Goal: Transaction & Acquisition: Book appointment/travel/reservation

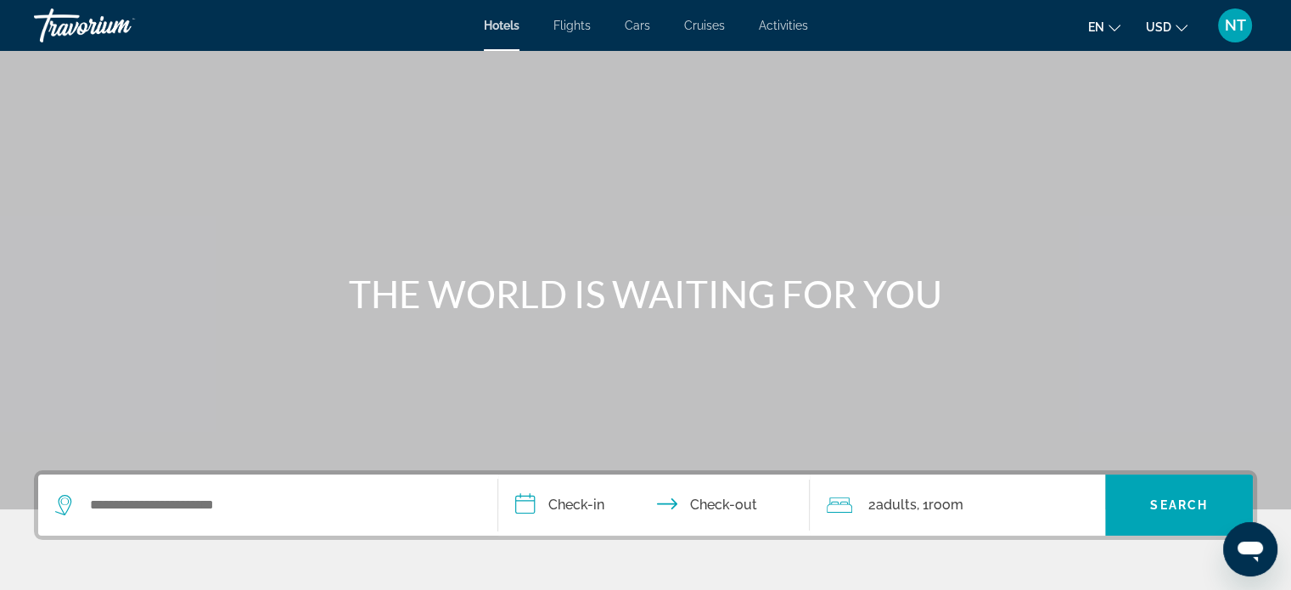
click at [1113, 22] on icon "Change language" at bounding box center [1115, 28] width 12 height 12
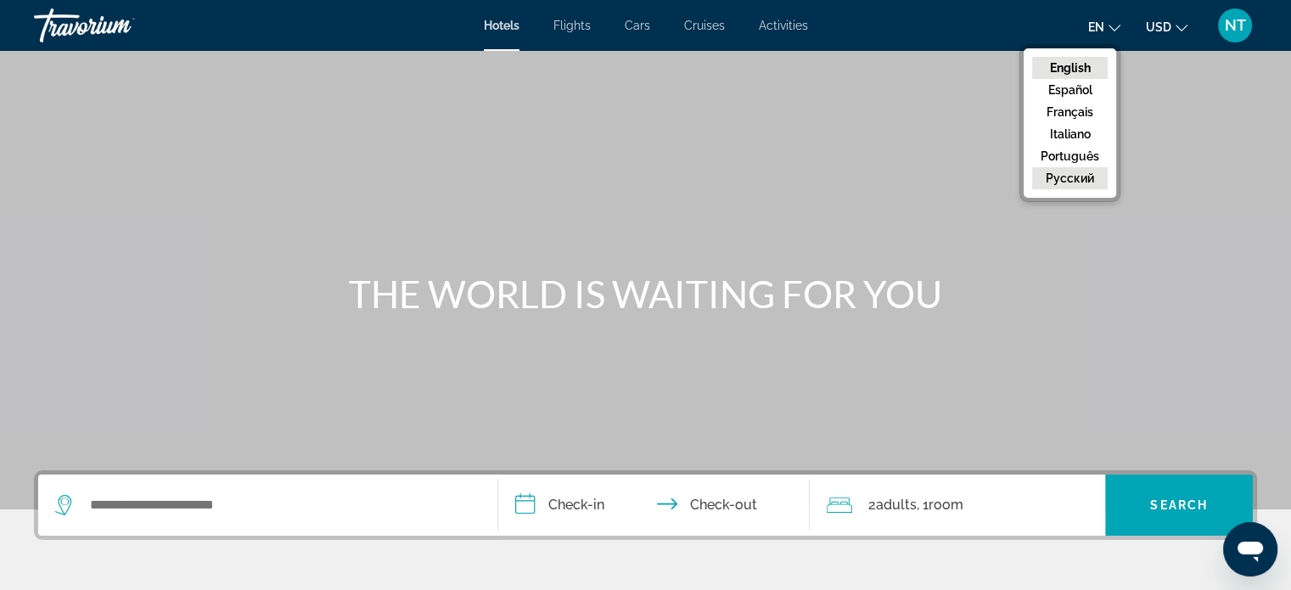
click at [1081, 177] on button "русский" at bounding box center [1070, 178] width 76 height 22
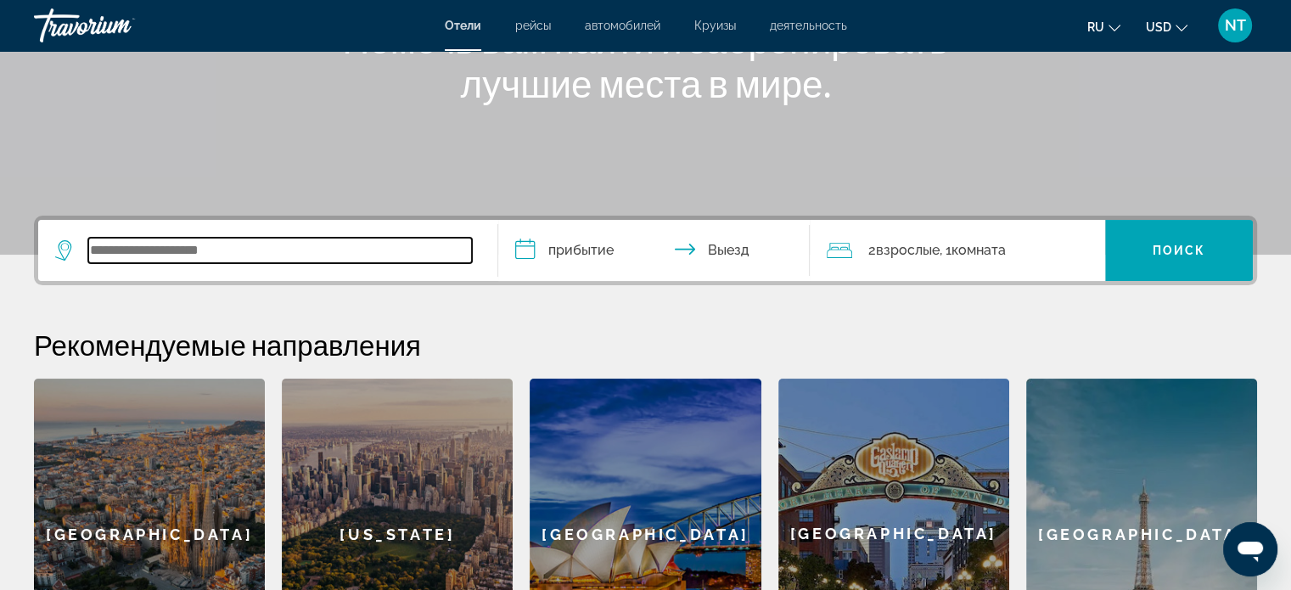
click at [243, 245] on input "Search widget" at bounding box center [280, 250] width 384 height 25
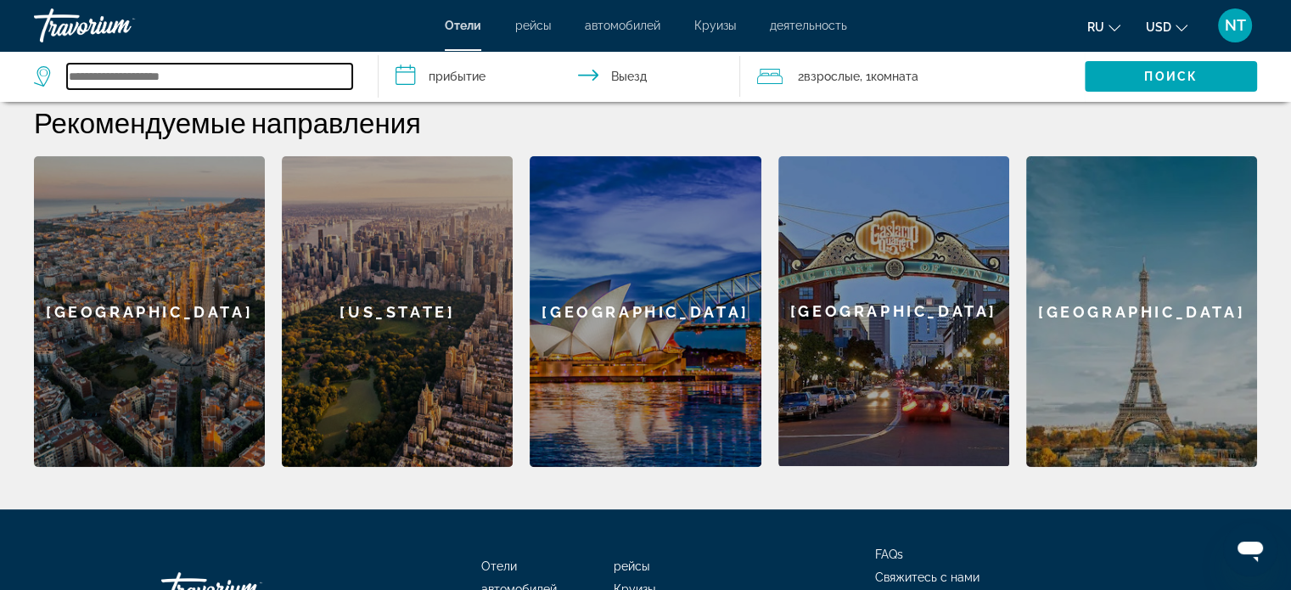
scroll to position [520, 0]
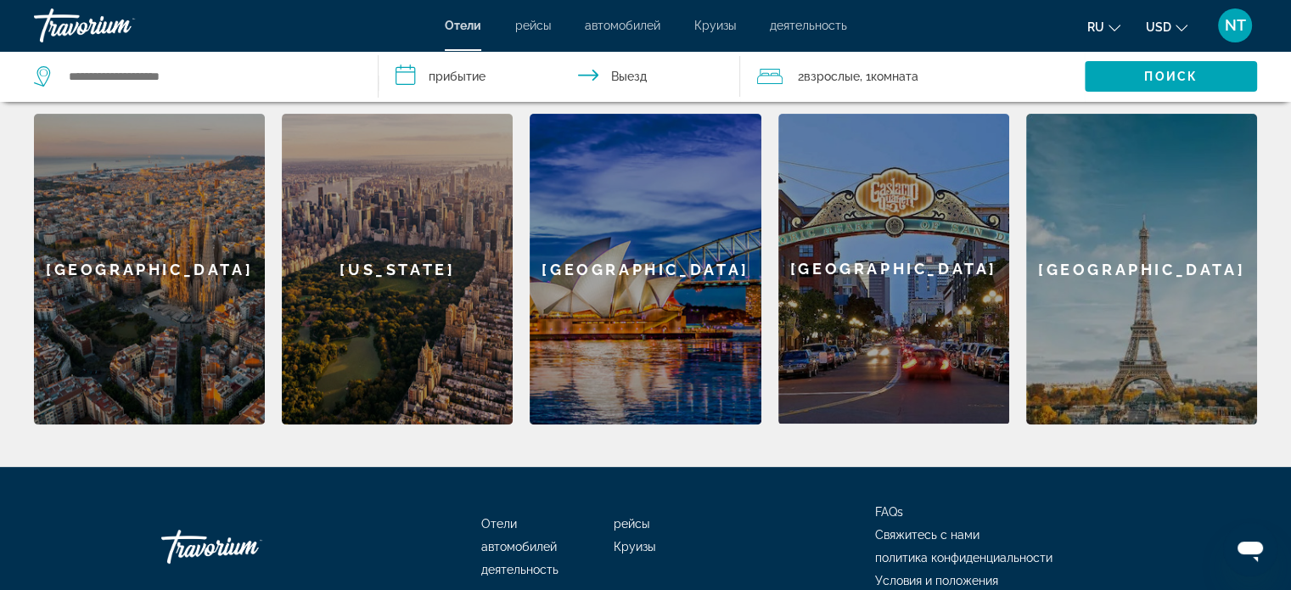
click at [139, 267] on div "[GEOGRAPHIC_DATA]" at bounding box center [149, 269] width 231 height 311
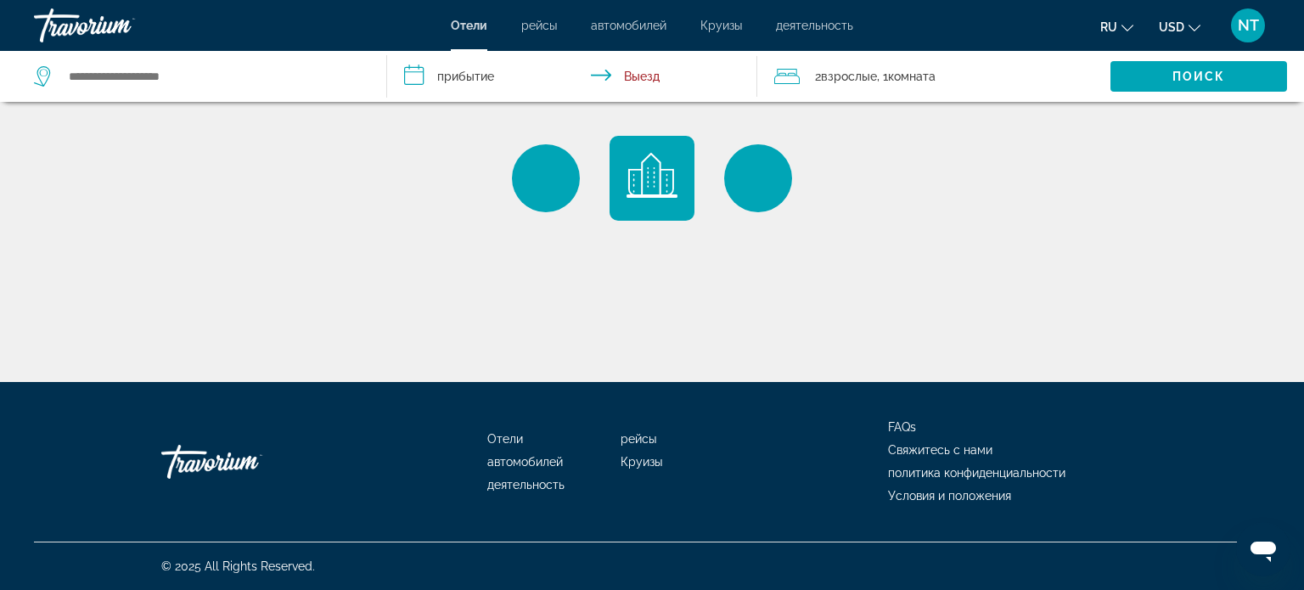
click at [1254, 25] on span "NT" at bounding box center [1248, 25] width 21 height 17
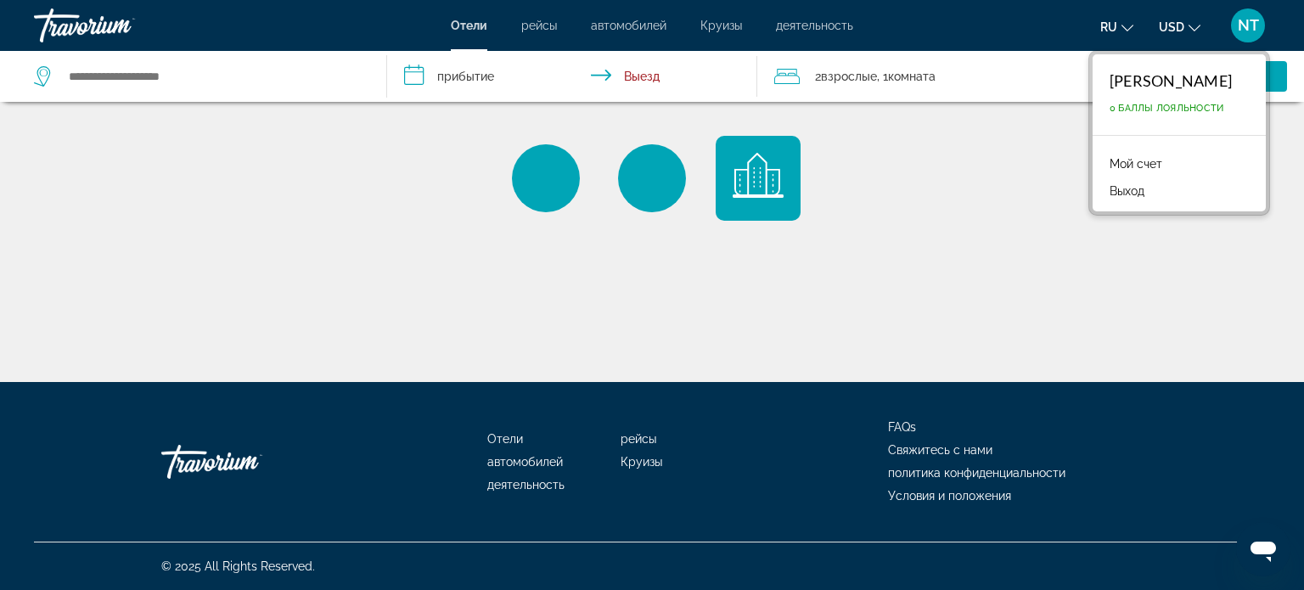
type input "**********"
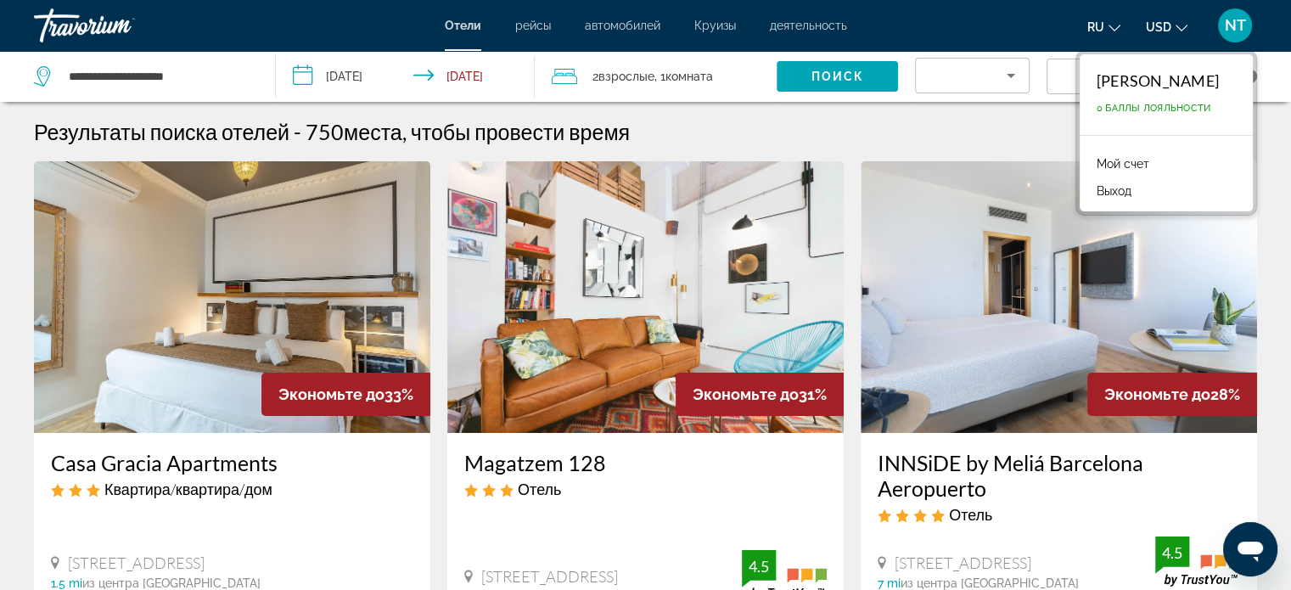
click at [1239, 23] on span "NT" at bounding box center [1235, 25] width 21 height 17
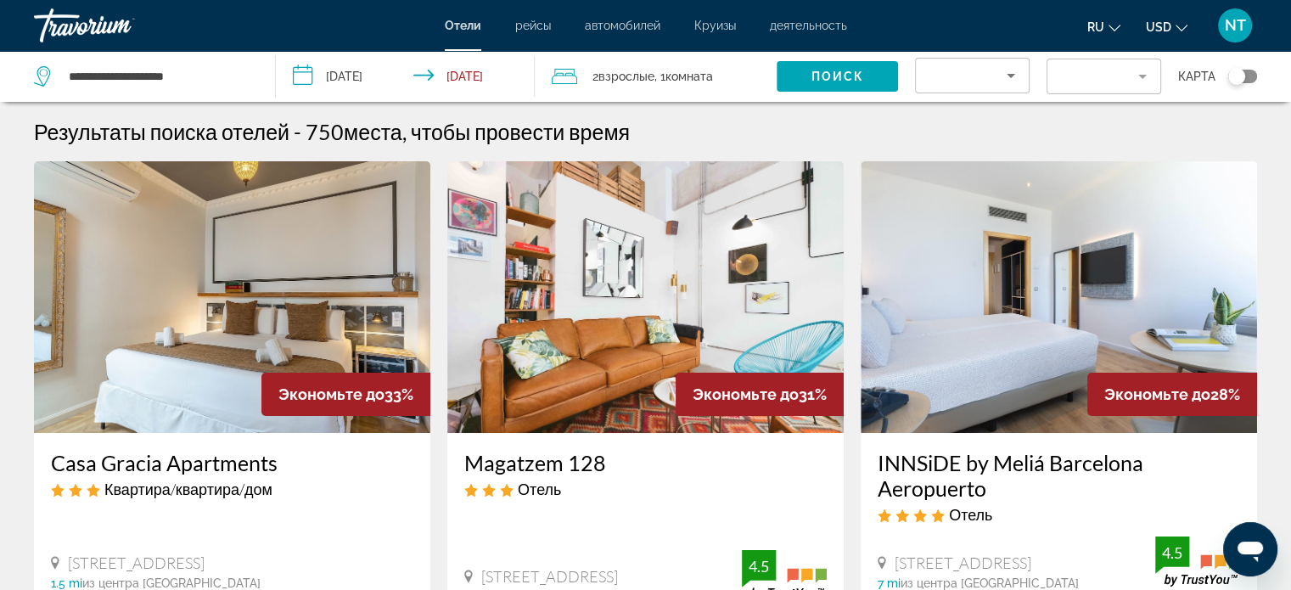
click at [86, 27] on div "Travorium" at bounding box center [119, 25] width 170 height 44
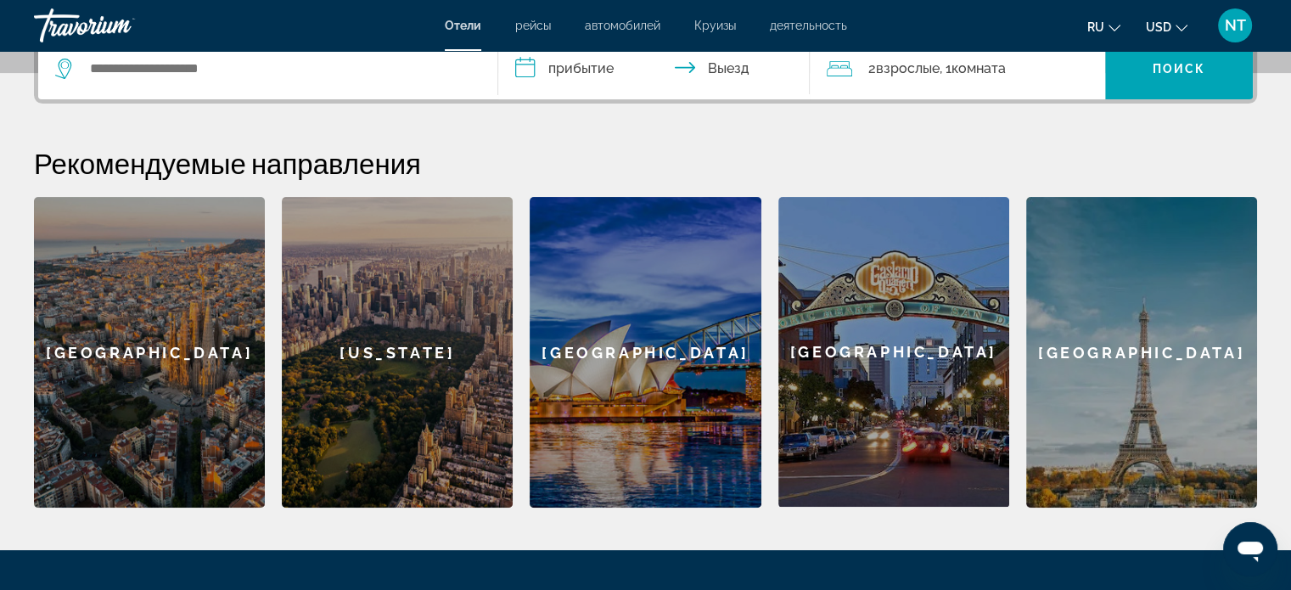
scroll to position [509, 0]
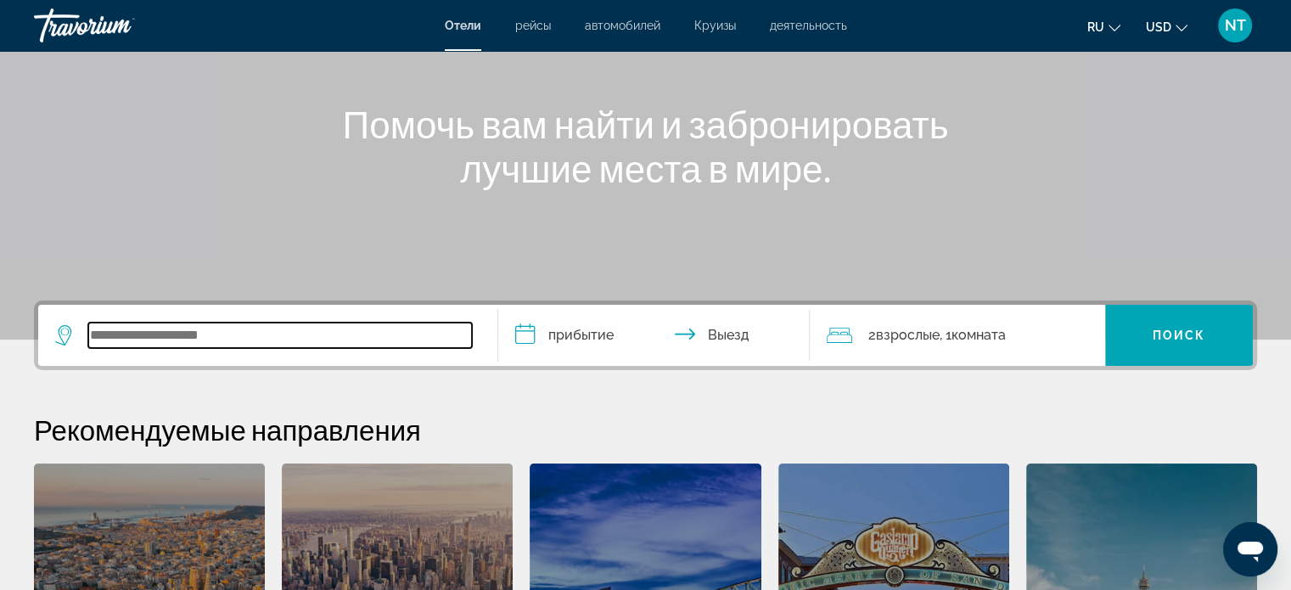
click at [225, 328] on input "Search widget" at bounding box center [280, 335] width 384 height 25
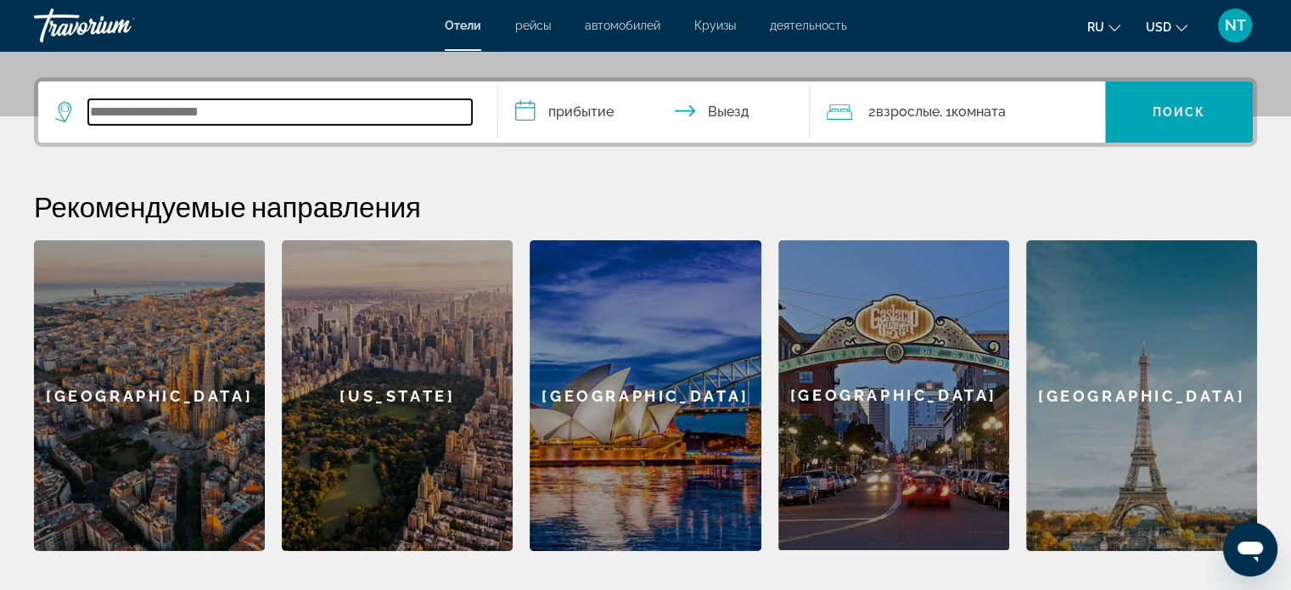
scroll to position [414, 0]
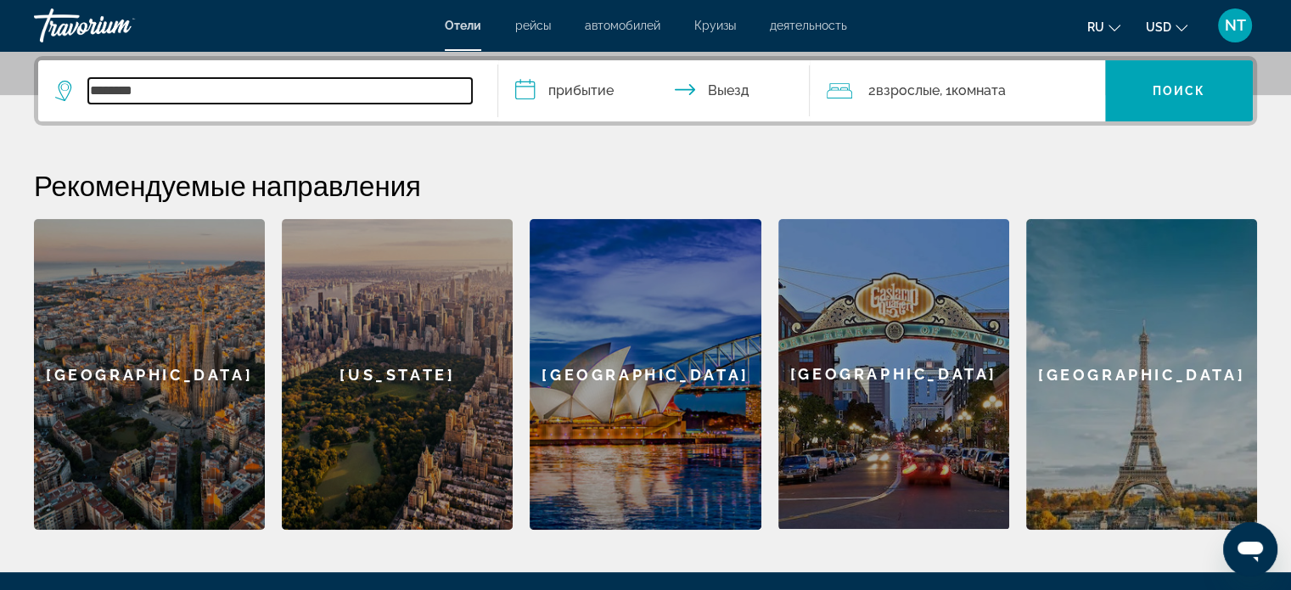
type input "********"
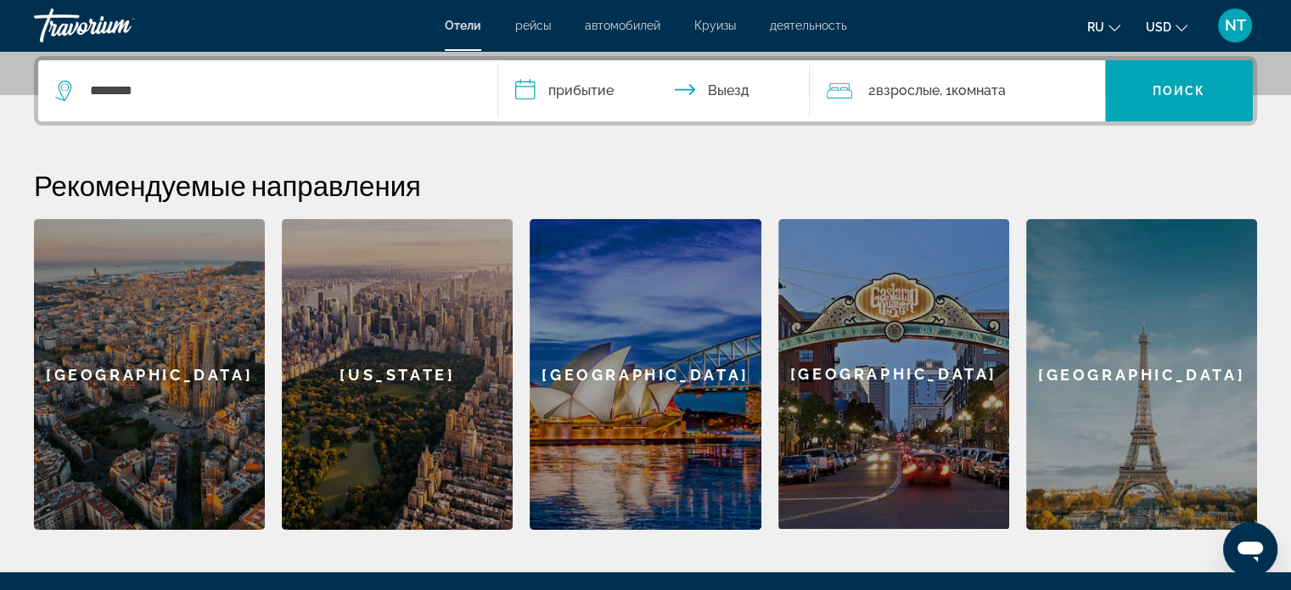
click at [577, 81] on input "**********" at bounding box center [657, 93] width 319 height 66
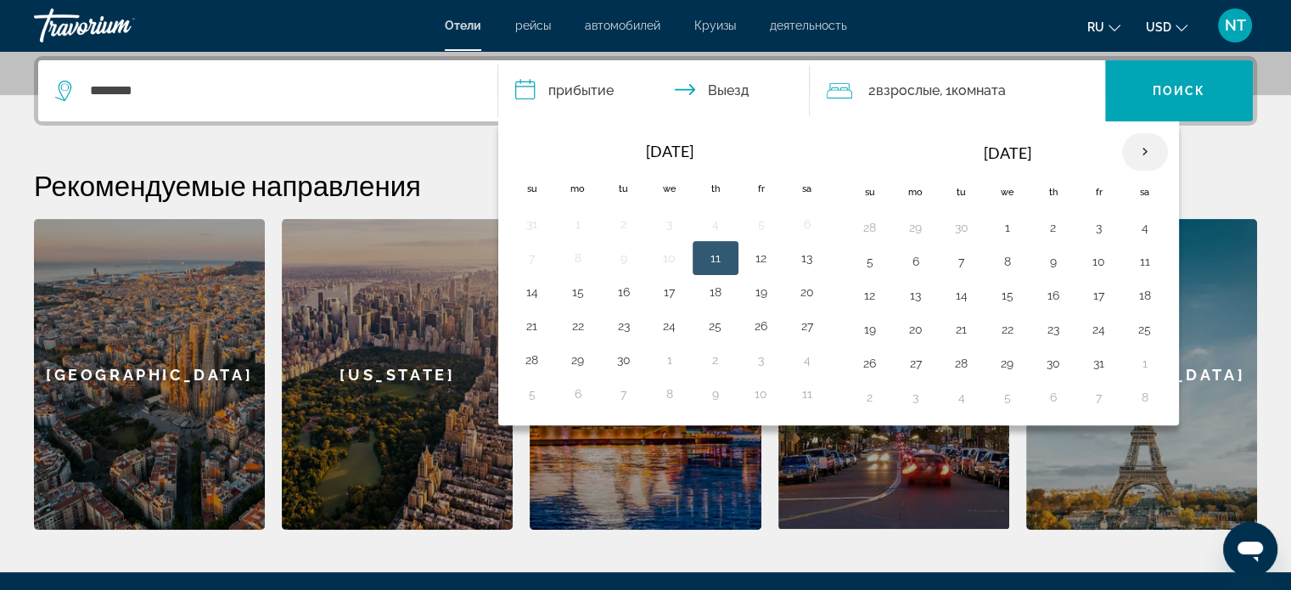
click at [1136, 149] on th "Next month" at bounding box center [1145, 151] width 46 height 37
click at [857, 257] on button "4" at bounding box center [870, 262] width 27 height 24
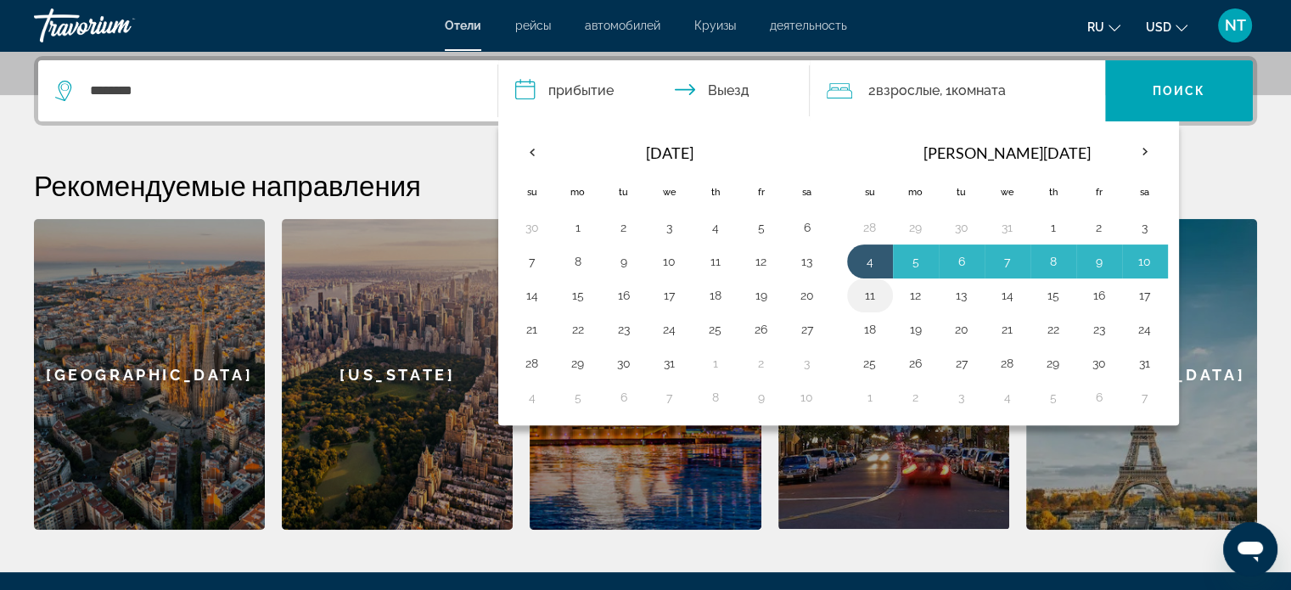
click at [866, 290] on button "11" at bounding box center [870, 296] width 27 height 24
type input "**********"
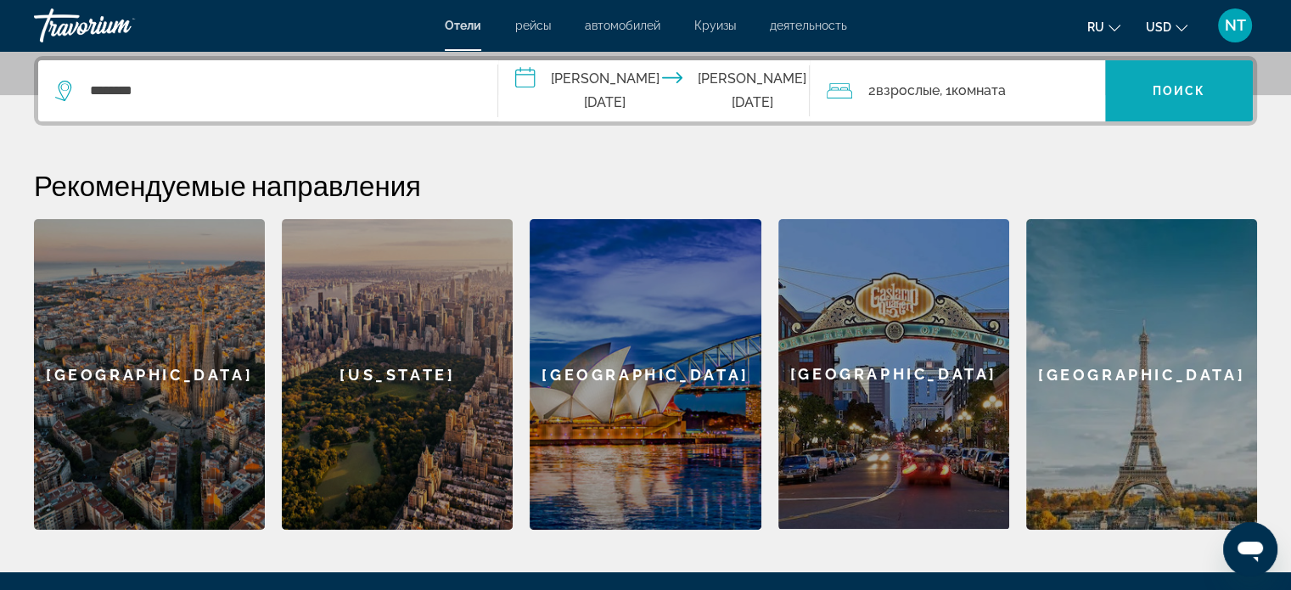
click at [1171, 93] on span "Поиск" at bounding box center [1179, 91] width 53 height 14
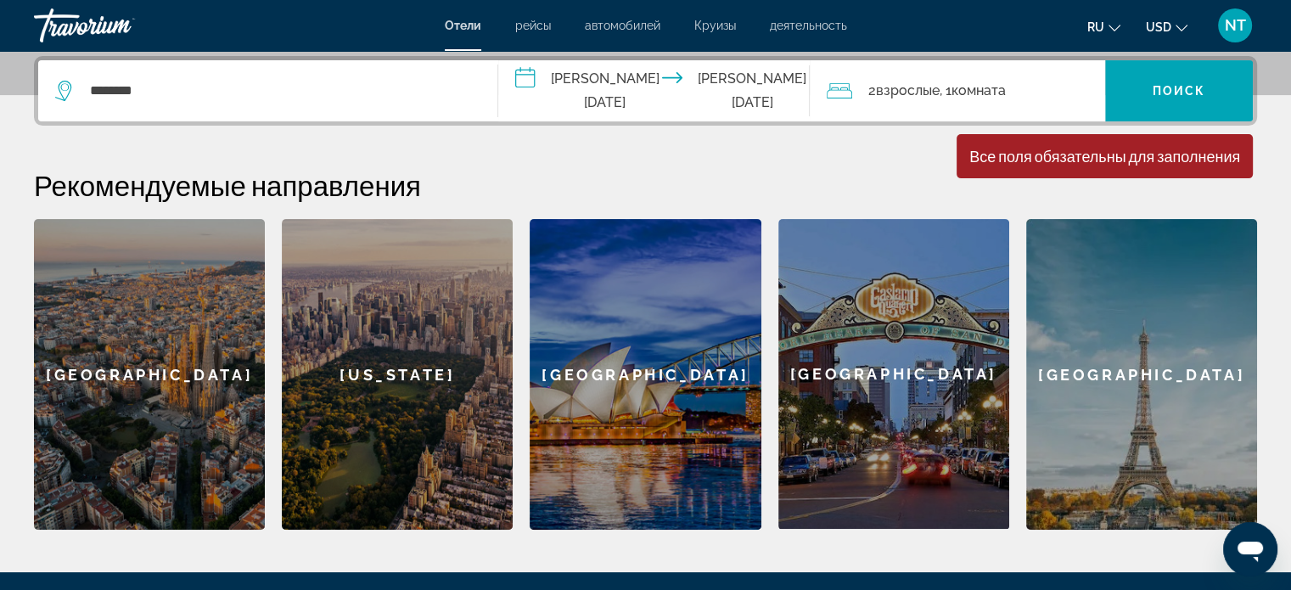
click at [918, 86] on span "Взрослые" at bounding box center [907, 90] width 64 height 16
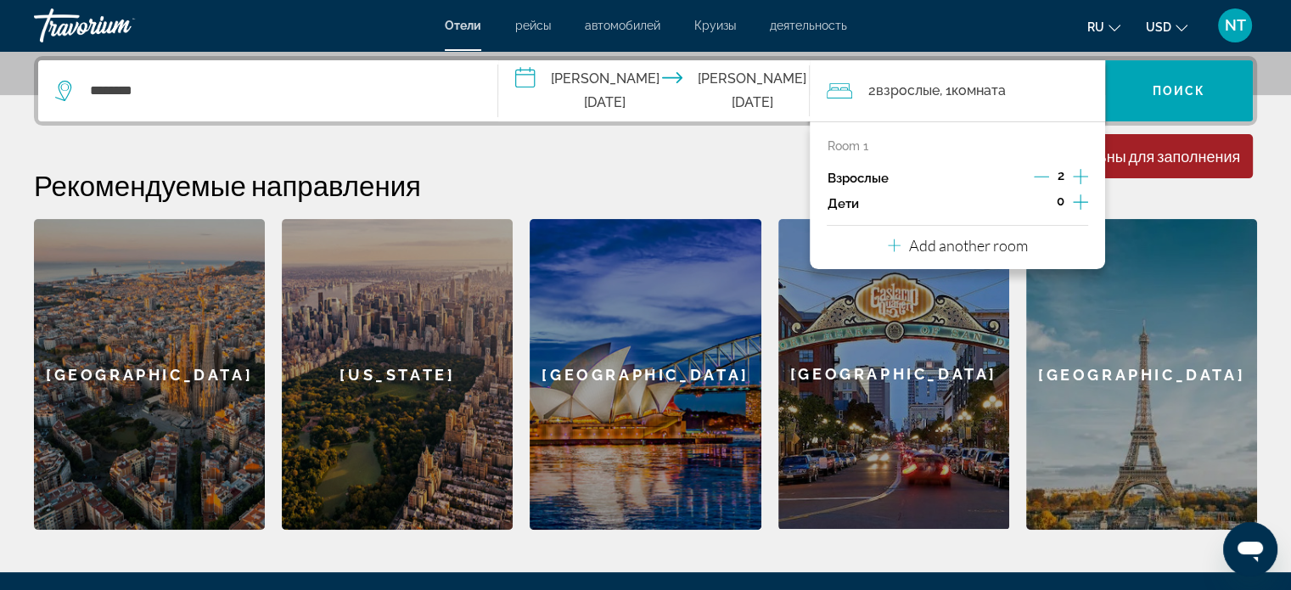
click at [918, 86] on span "Взрослые" at bounding box center [907, 90] width 64 height 16
click at [727, 169] on h2 "Рекомендуемые направления" at bounding box center [645, 185] width 1223 height 34
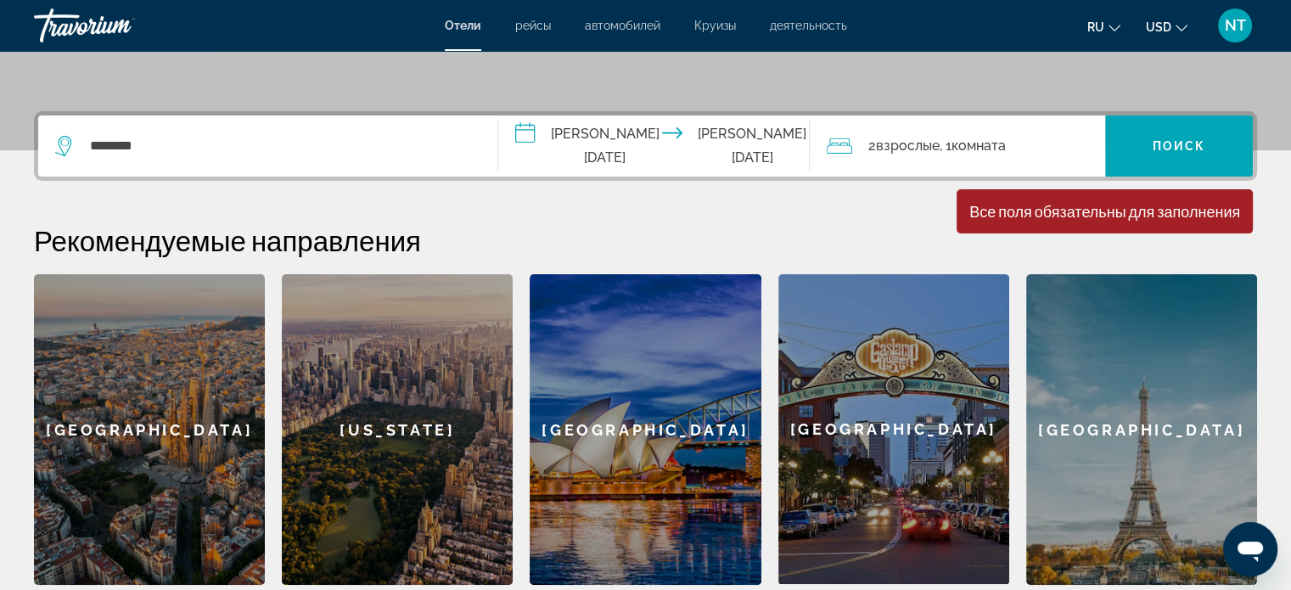
scroll to position [329, 0]
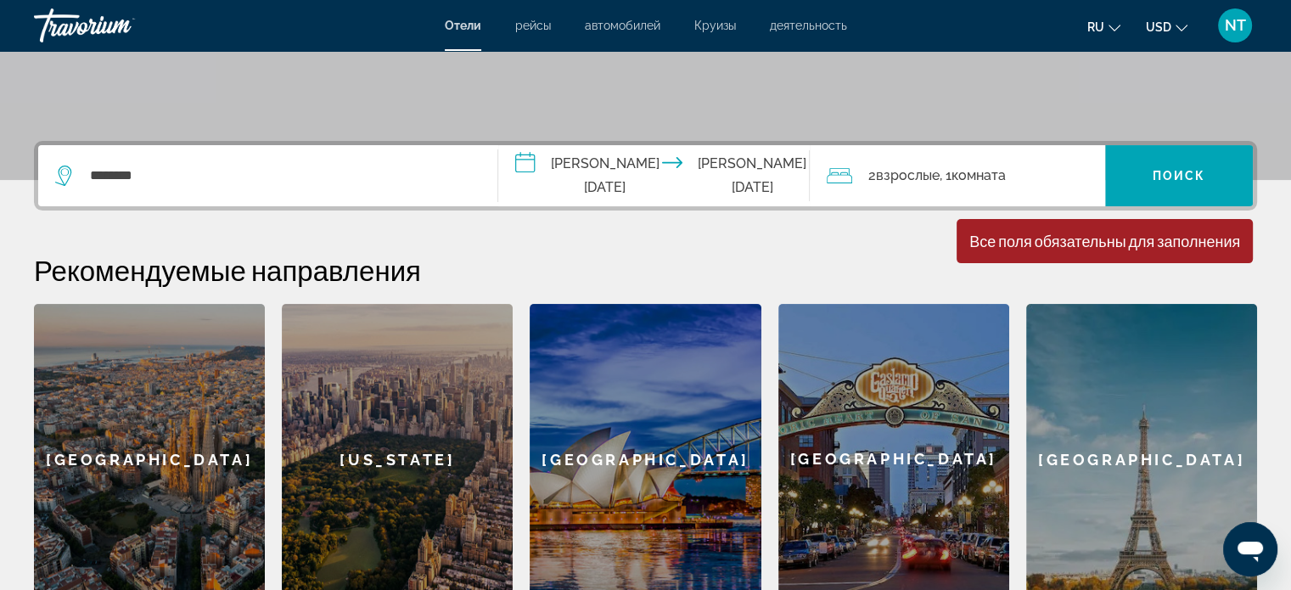
click at [1072, 242] on div "Все поля обязательны для заполнения" at bounding box center [1104, 241] width 271 height 19
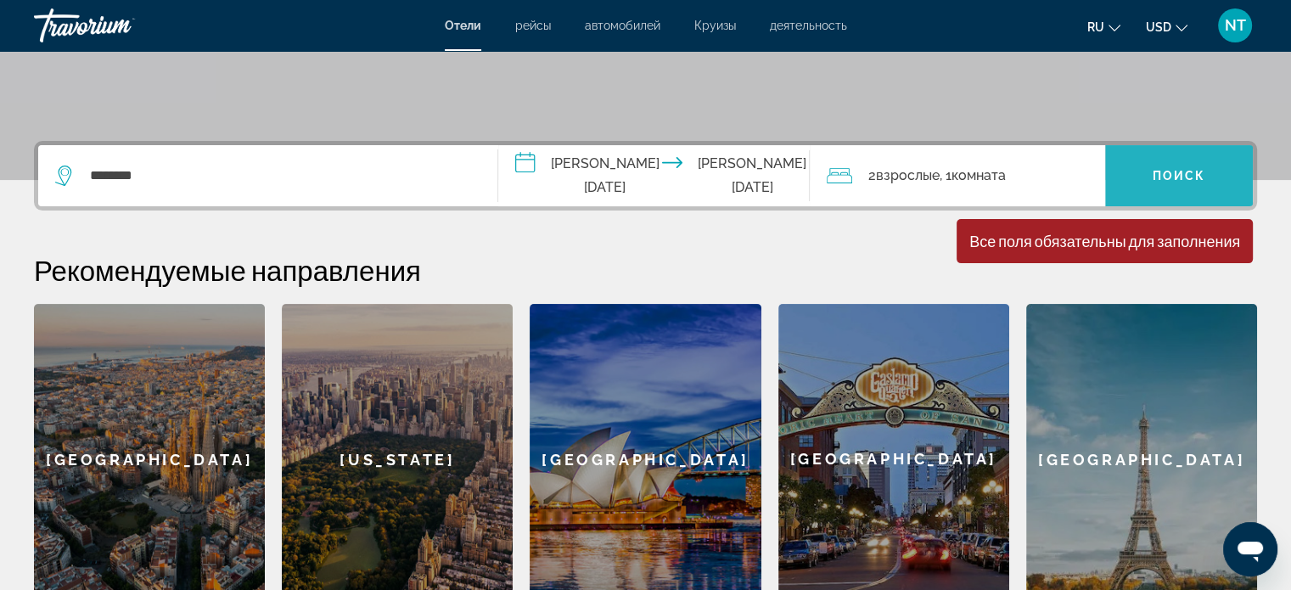
click at [1164, 169] on span "Поиск" at bounding box center [1179, 176] width 53 height 14
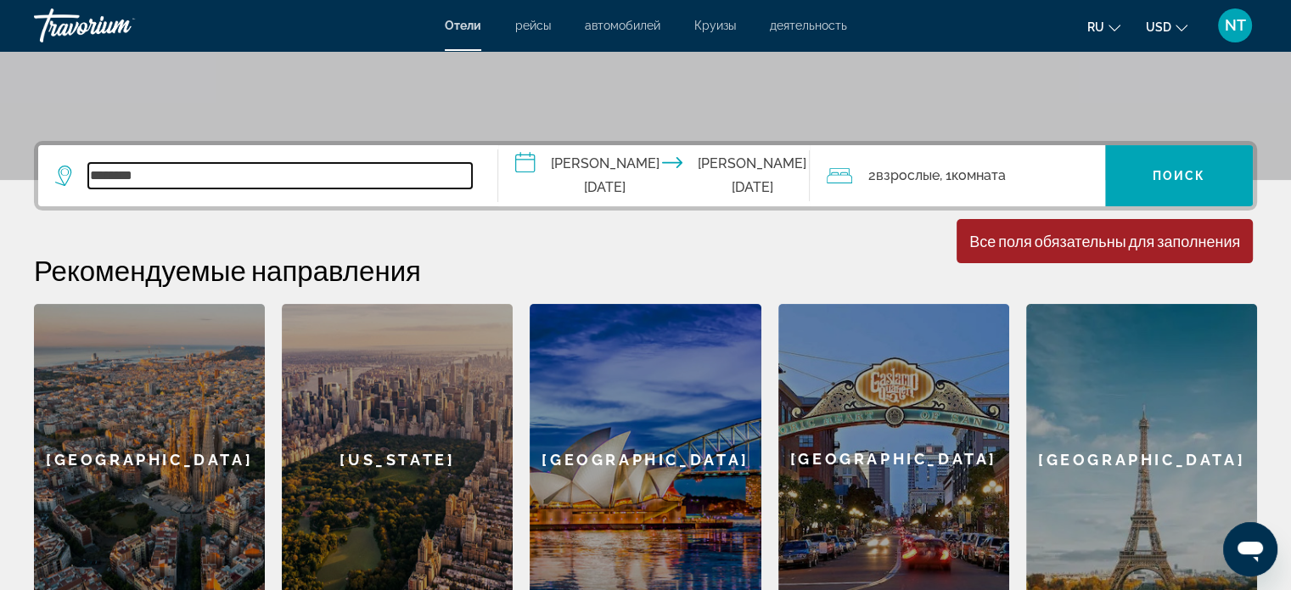
click at [391, 166] on input "********" at bounding box center [280, 175] width 384 height 25
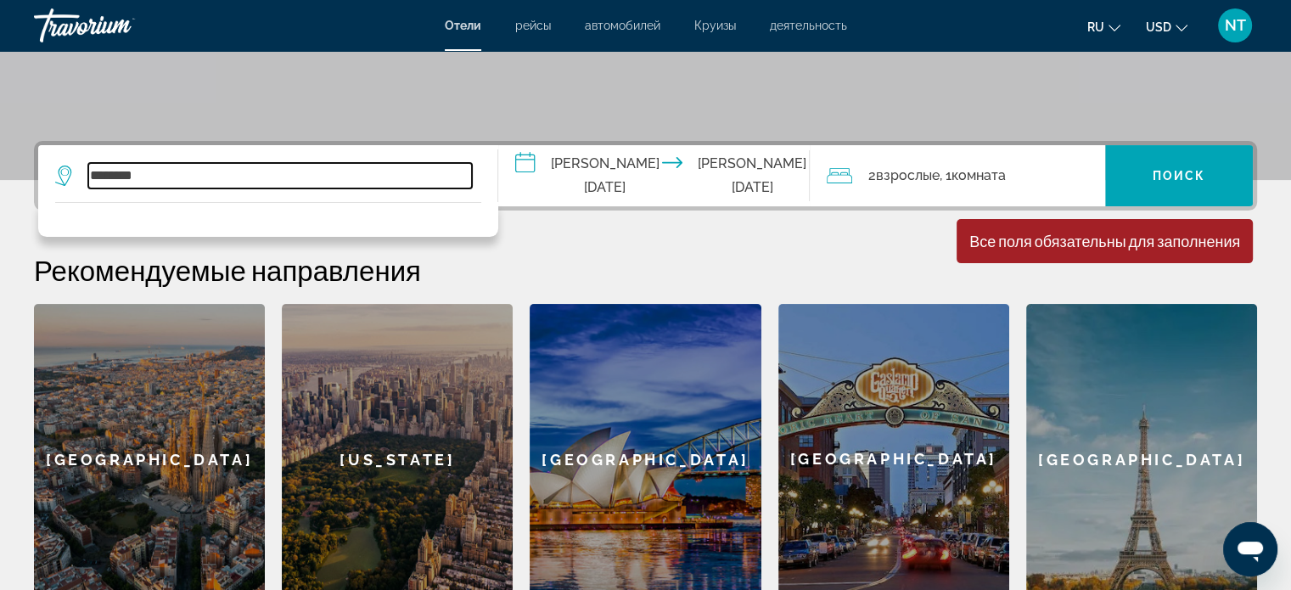
scroll to position [414, 0]
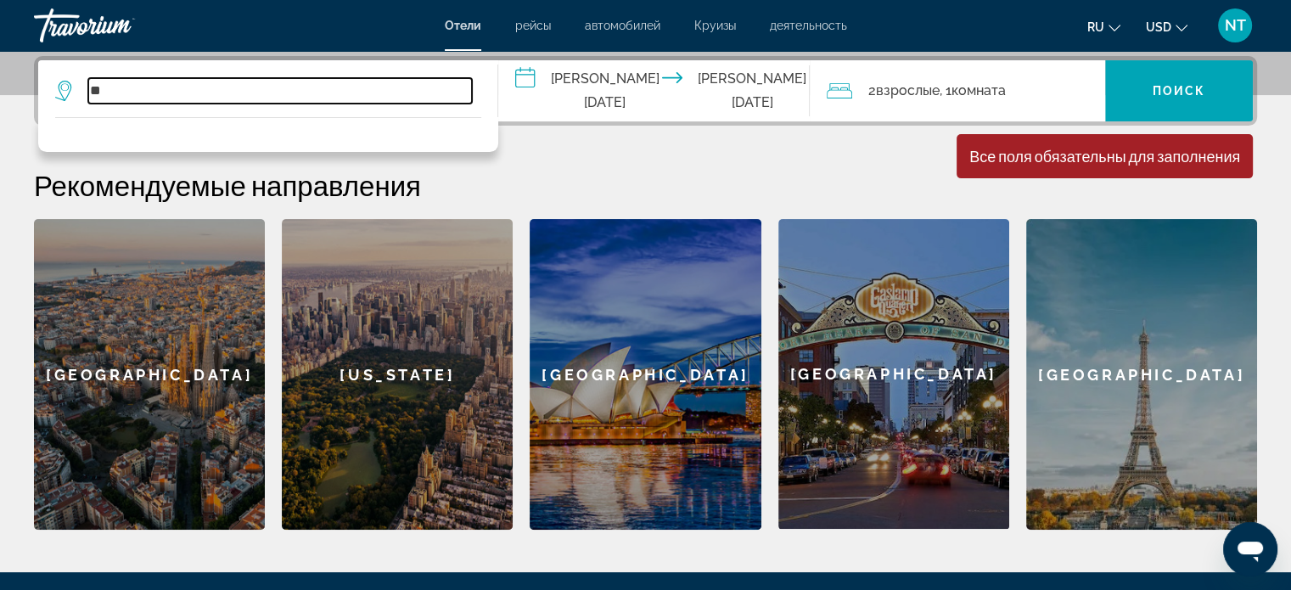
type input "*"
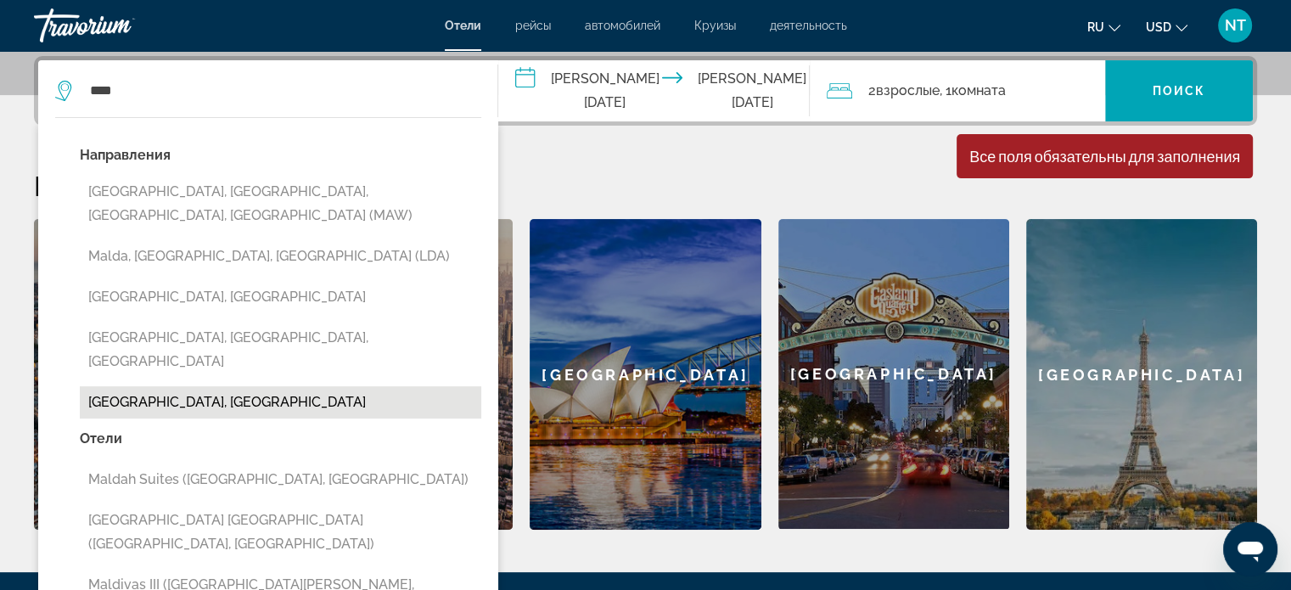
click at [183, 386] on button "[GEOGRAPHIC_DATA], [GEOGRAPHIC_DATA]" at bounding box center [281, 402] width 402 height 32
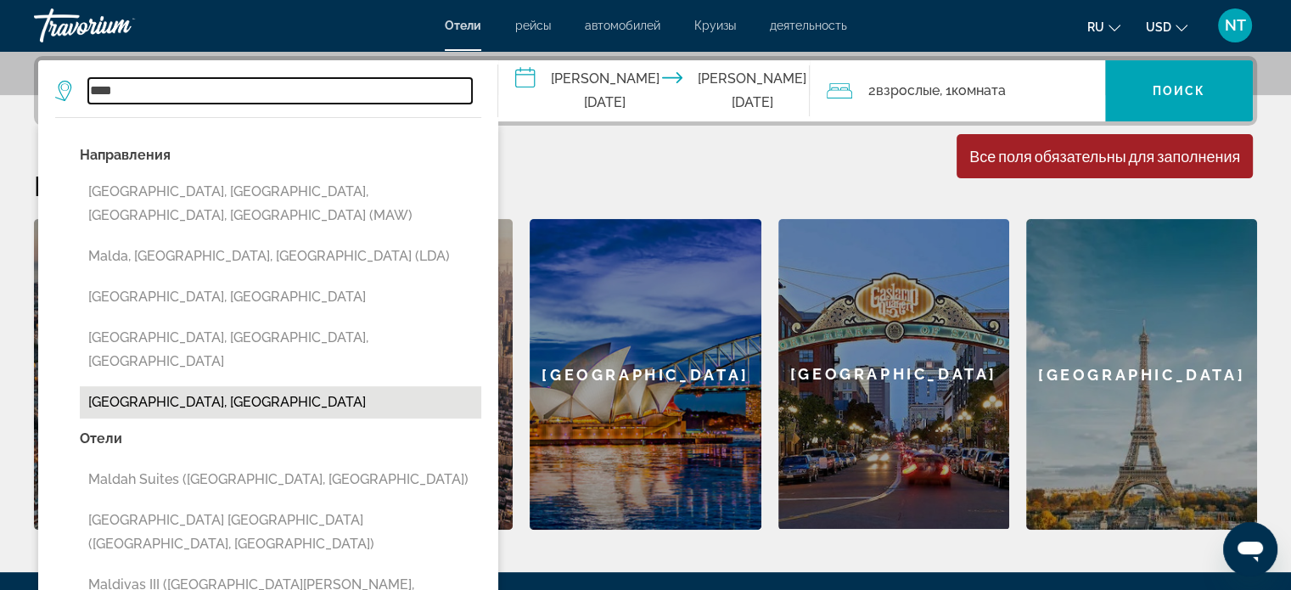
type input "**********"
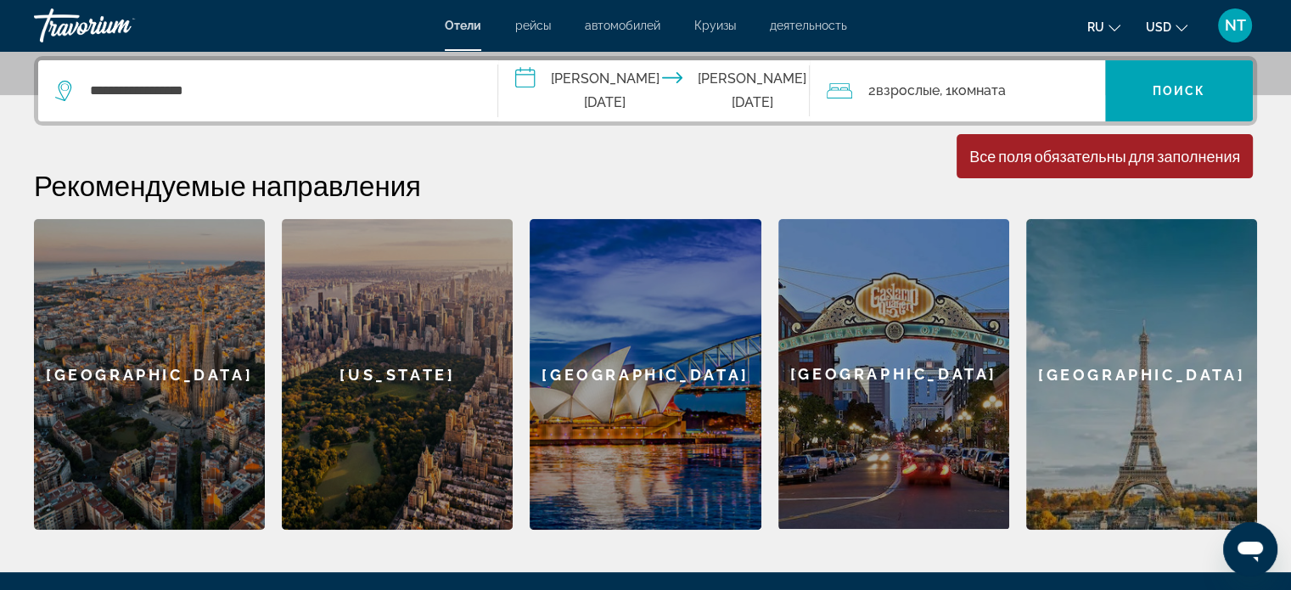
click at [1045, 157] on div "Все поля обязательны для заполнения" at bounding box center [1104, 156] width 271 height 19
click at [1178, 84] on span "Поиск" at bounding box center [1179, 91] width 53 height 14
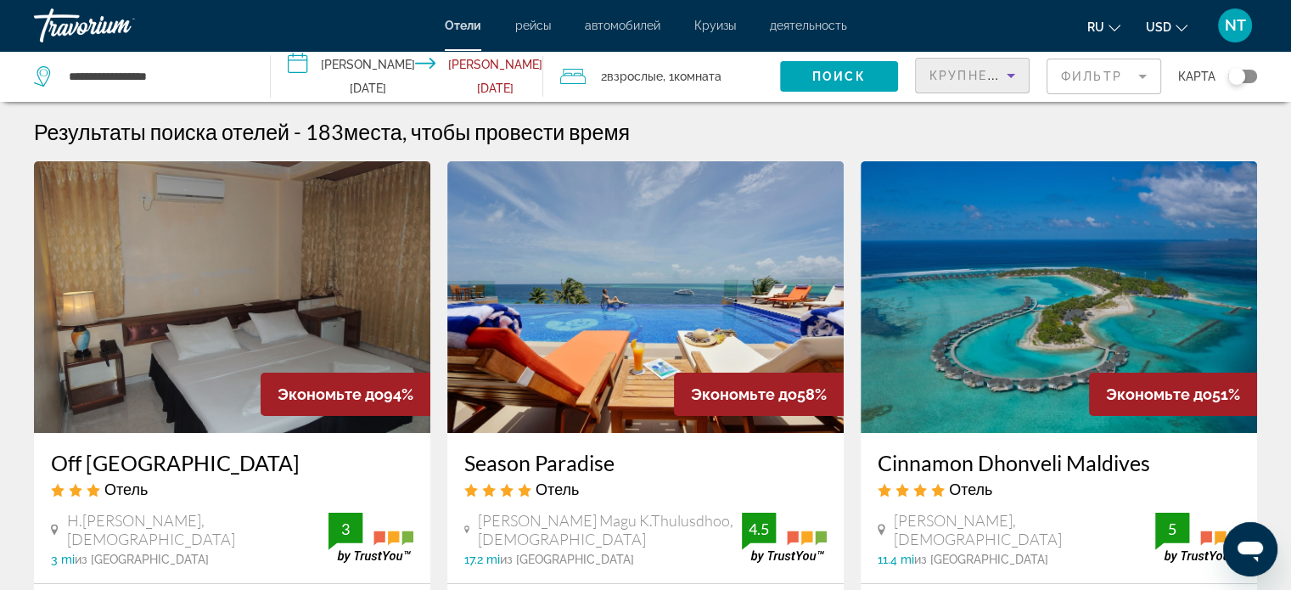
click at [1011, 71] on icon "Sort by" at bounding box center [1011, 75] width 20 height 20
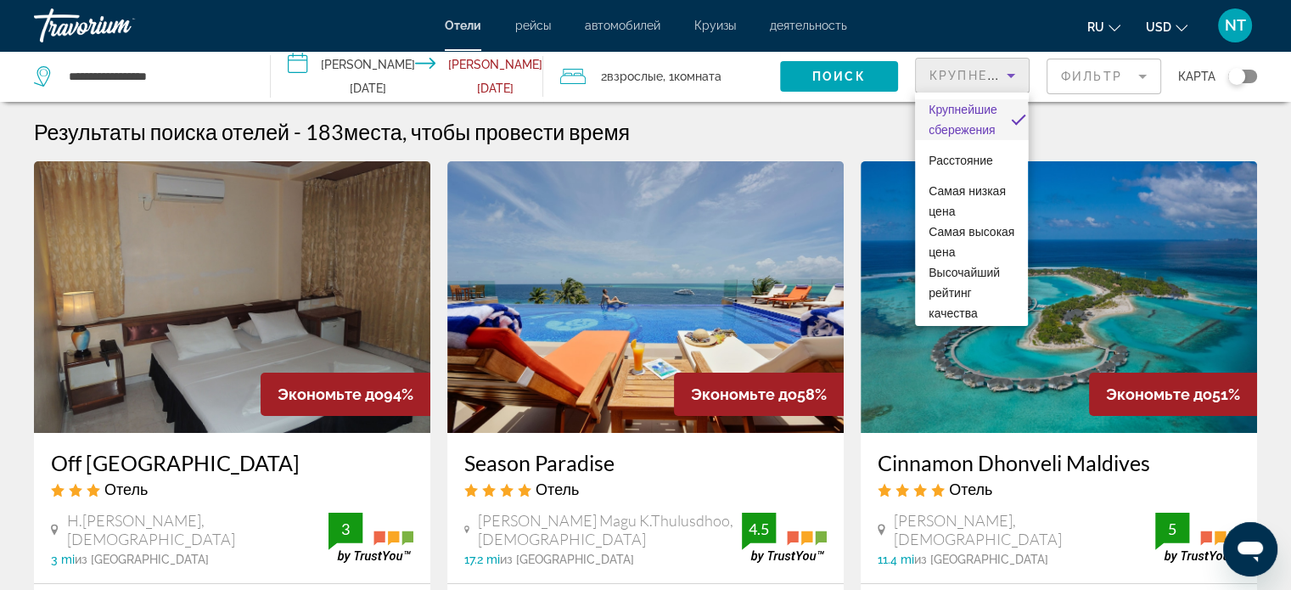
click at [1011, 71] on div at bounding box center [645, 295] width 1291 height 590
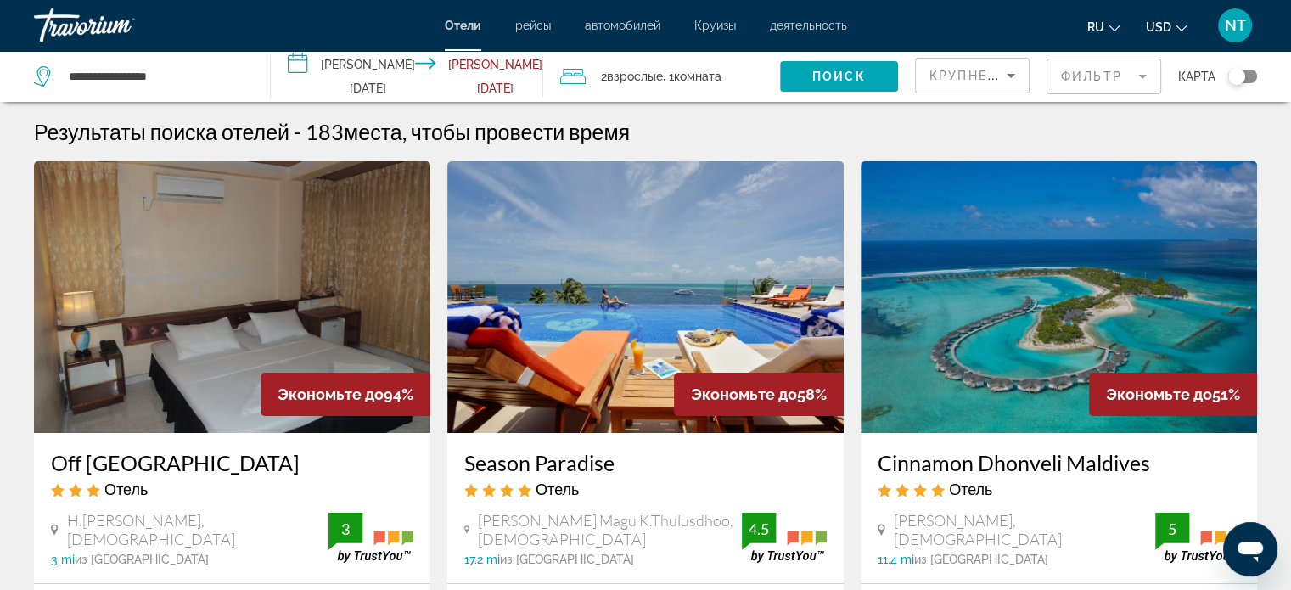
click at [1109, 77] on mat-form-field "Фильтр" at bounding box center [1104, 77] width 115 height 36
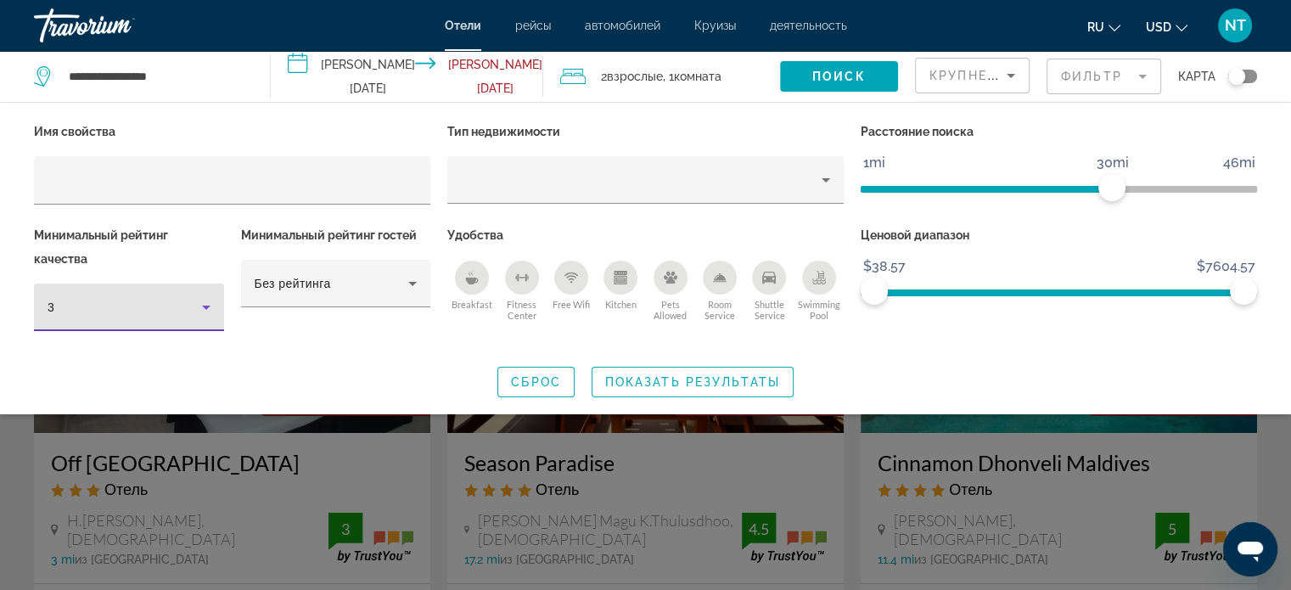
click at [207, 303] on icon "Hotel Filters" at bounding box center [206, 307] width 20 height 20
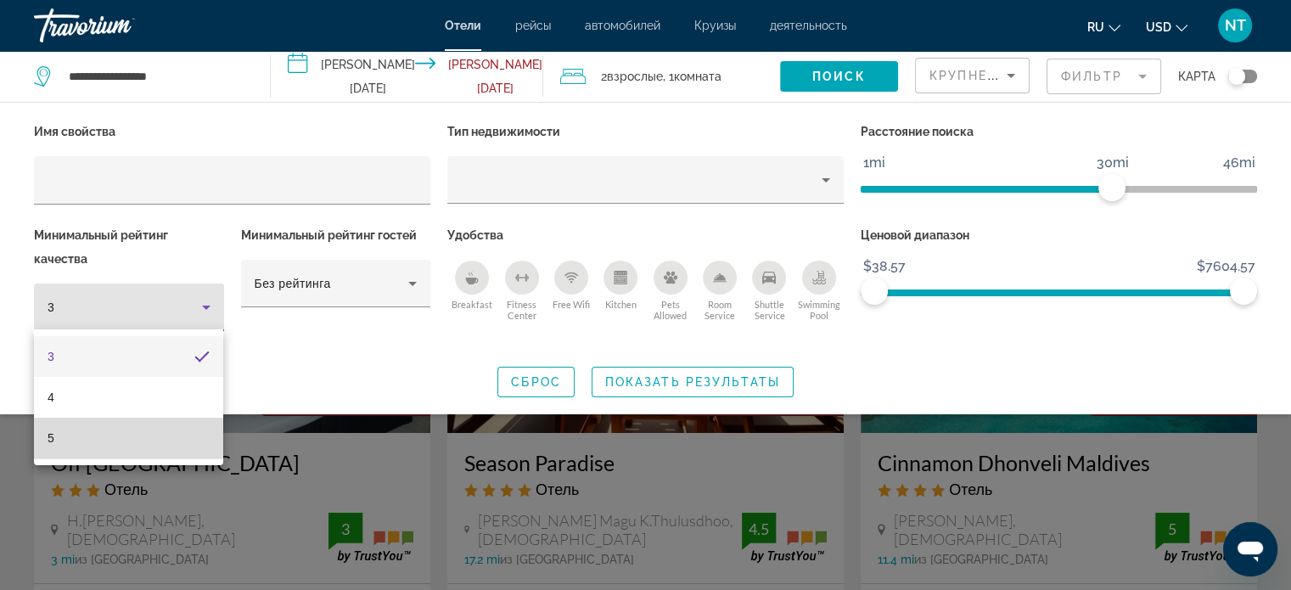
click at [154, 434] on mat-option "5" at bounding box center [128, 438] width 189 height 41
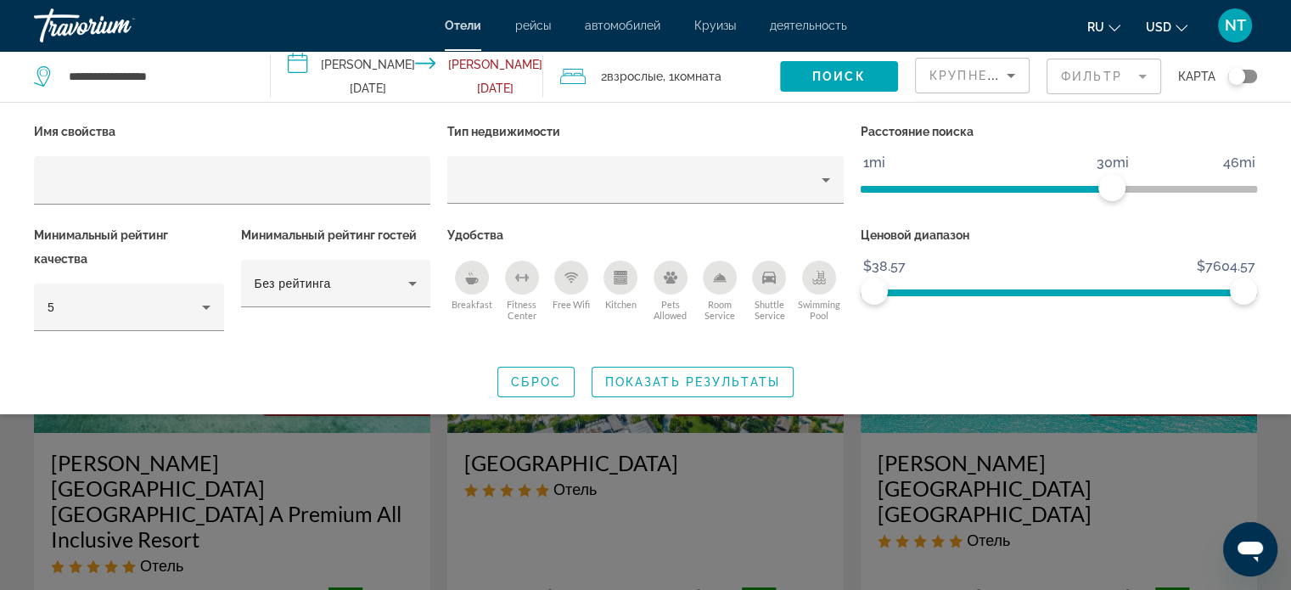
click at [466, 278] on icon "Breakfast" at bounding box center [472, 281] width 13 height 7
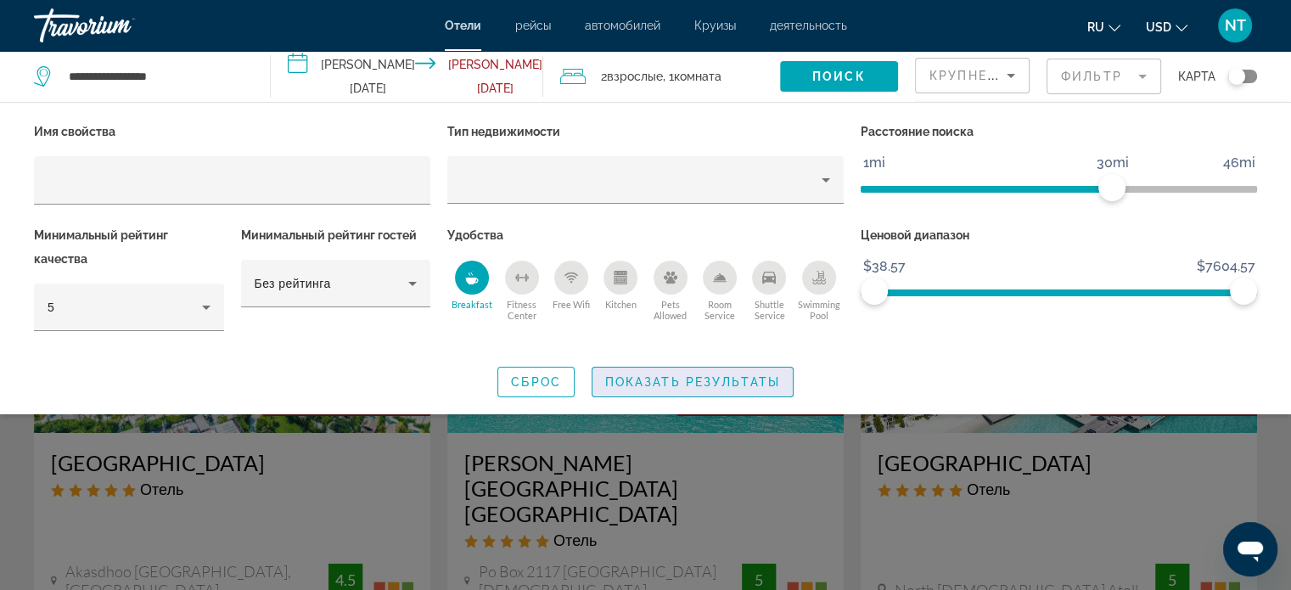
click at [663, 376] on span "Показать результаты" at bounding box center [692, 382] width 175 height 14
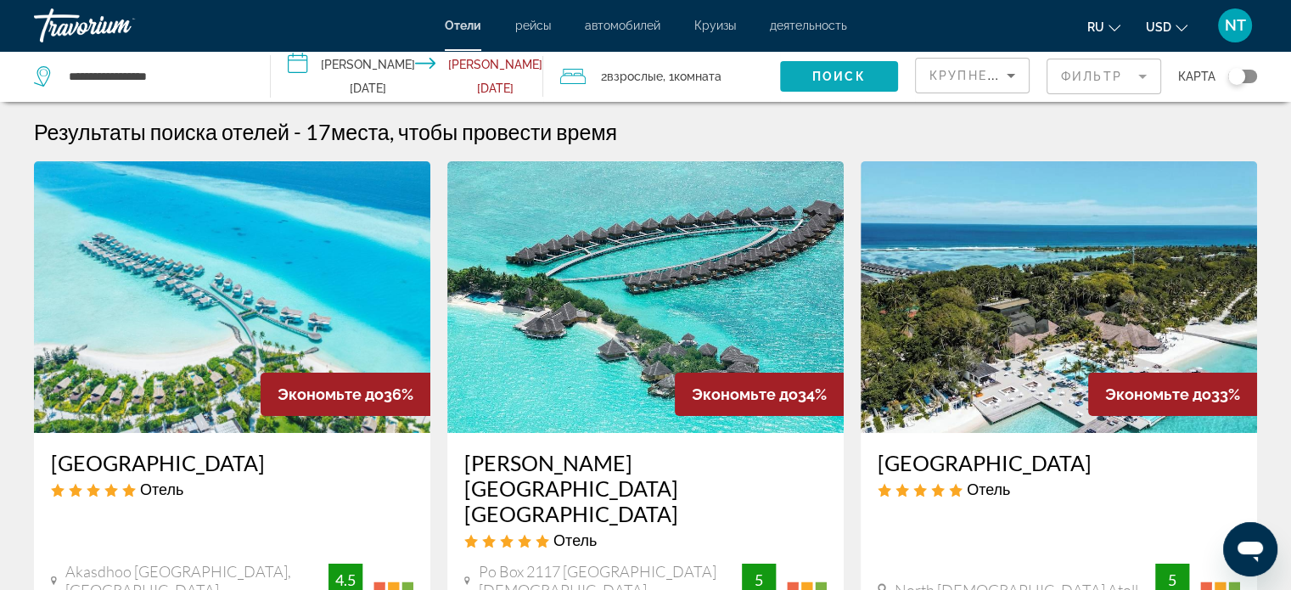
click at [817, 74] on span "Поиск" at bounding box center [838, 77] width 53 height 14
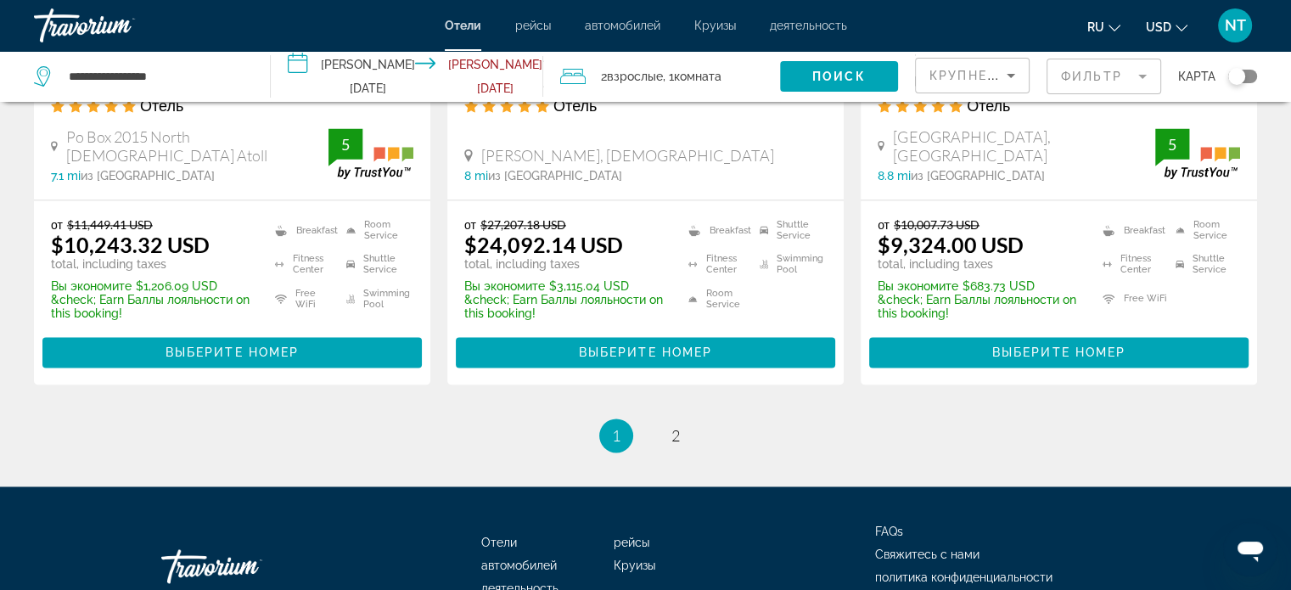
scroll to position [2497, 0]
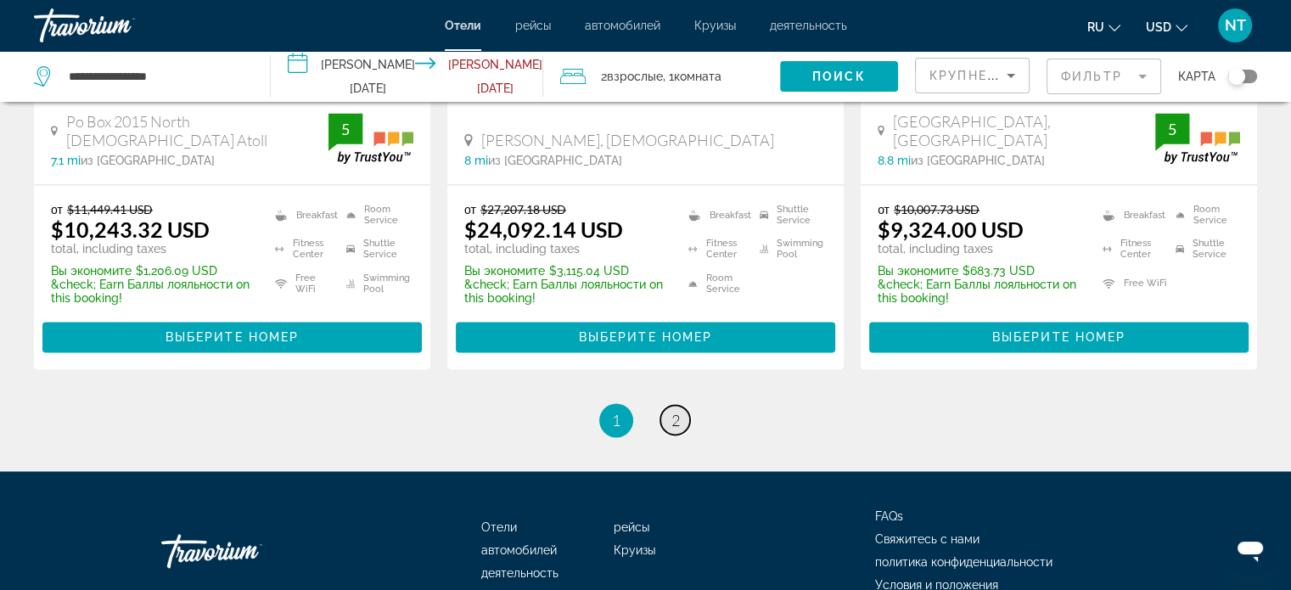
click at [677, 411] on span "2" at bounding box center [675, 420] width 8 height 19
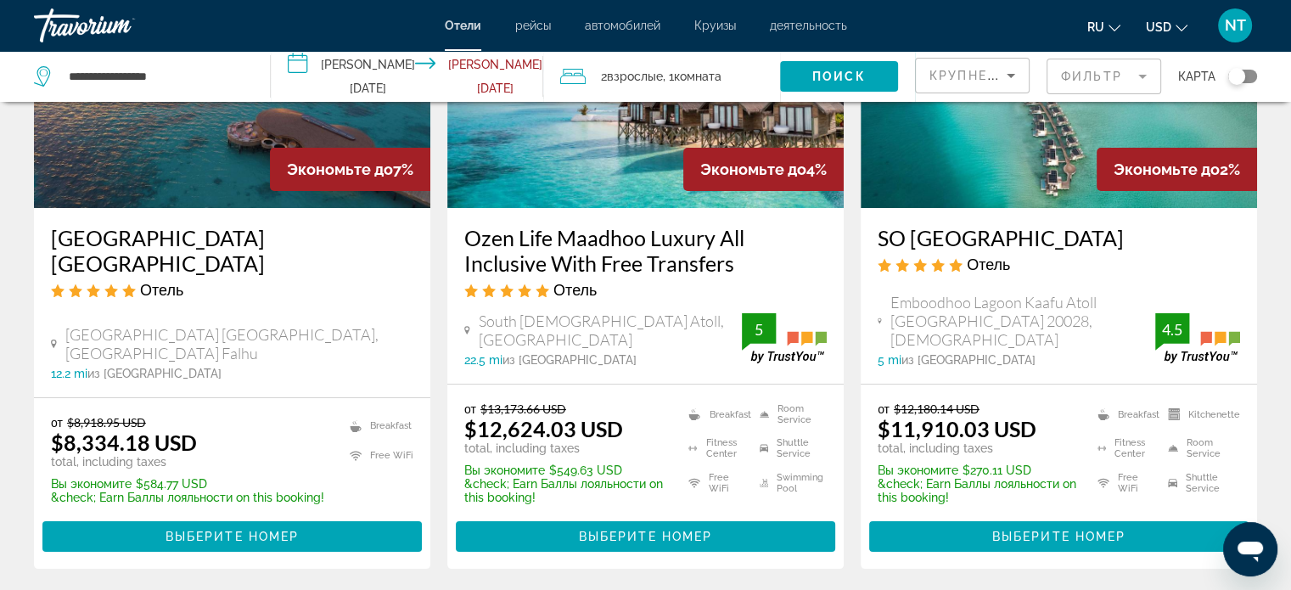
scroll to position [170, 0]
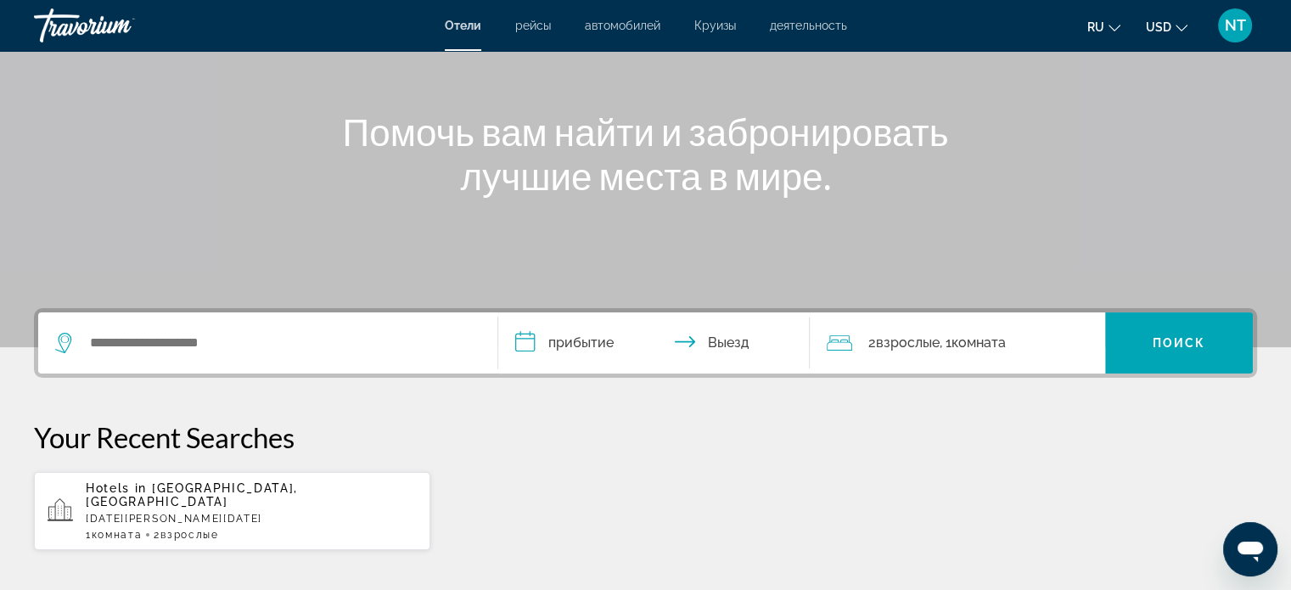
scroll to position [170, 0]
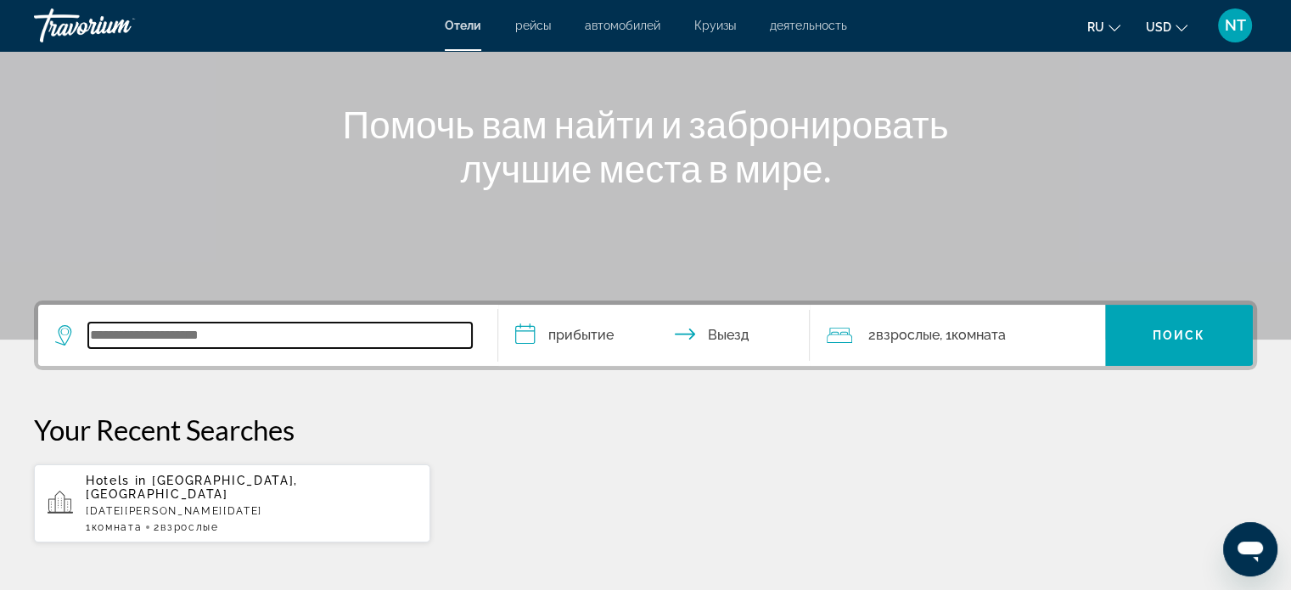
click at [273, 334] on input "Search widget" at bounding box center [280, 335] width 384 height 25
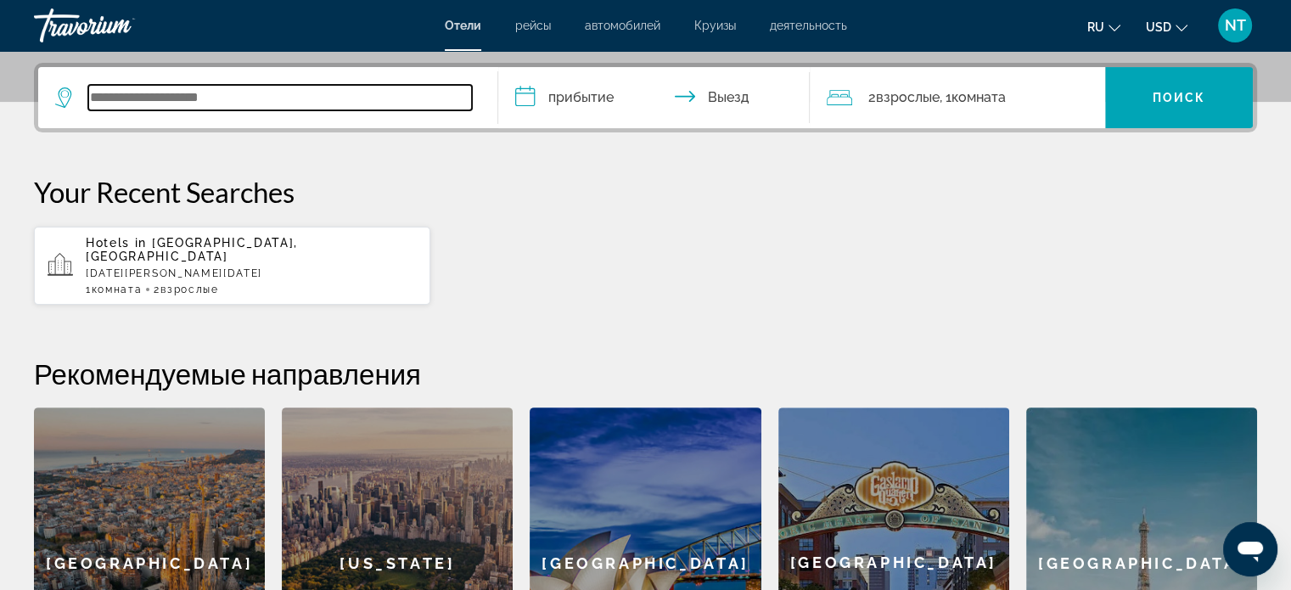
scroll to position [414, 0]
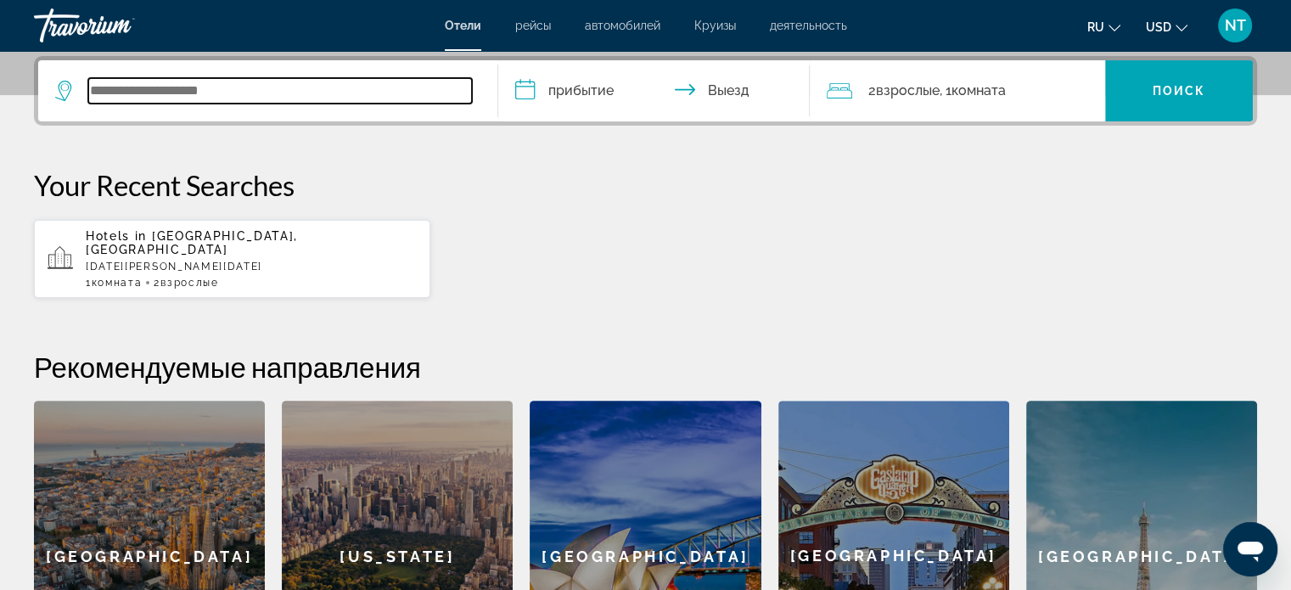
click at [224, 93] on input "Search widget" at bounding box center [280, 90] width 384 height 25
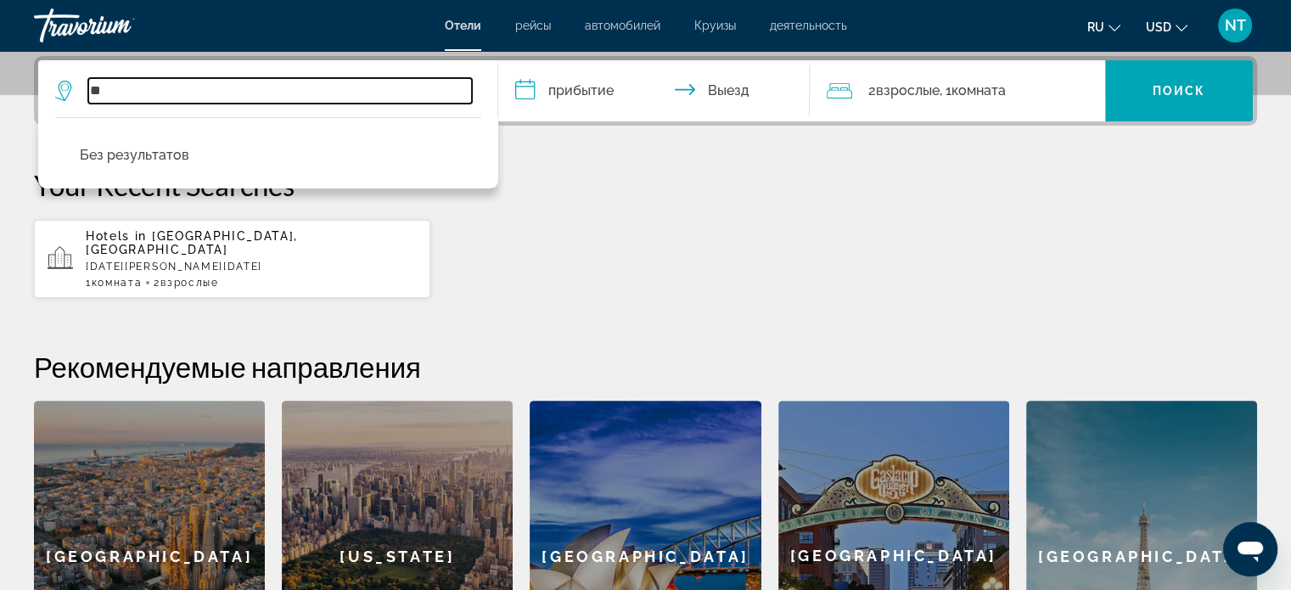
type input "*"
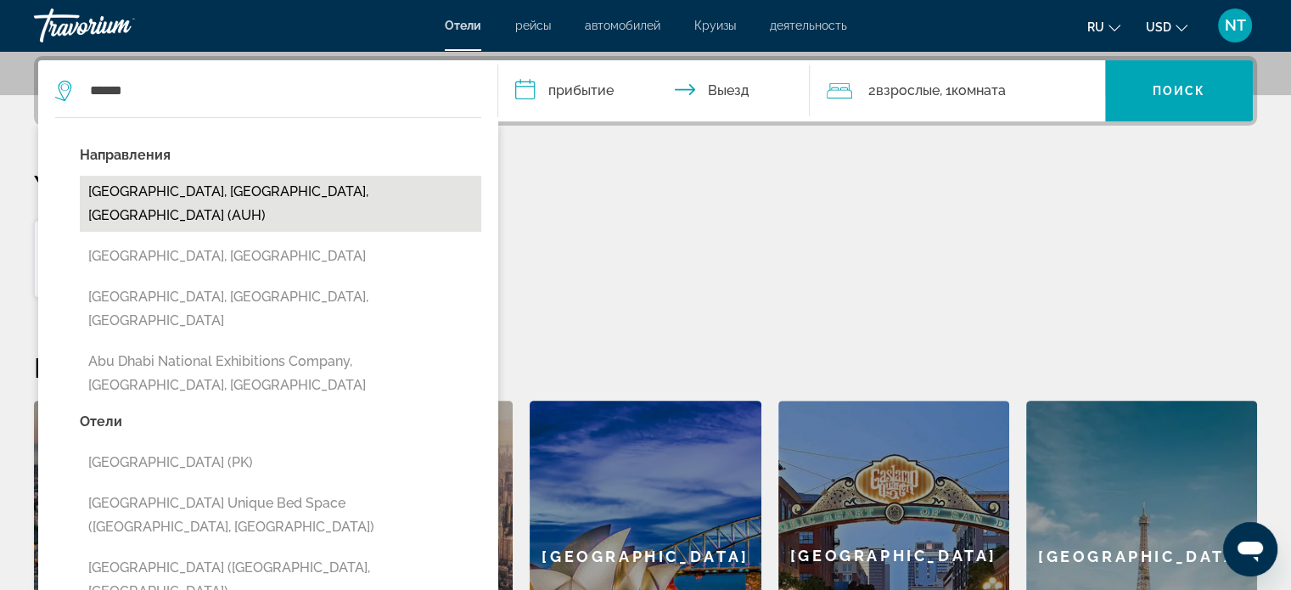
click at [132, 183] on button "[GEOGRAPHIC_DATA], [GEOGRAPHIC_DATA], [GEOGRAPHIC_DATA] (AUH)" at bounding box center [281, 204] width 402 height 56
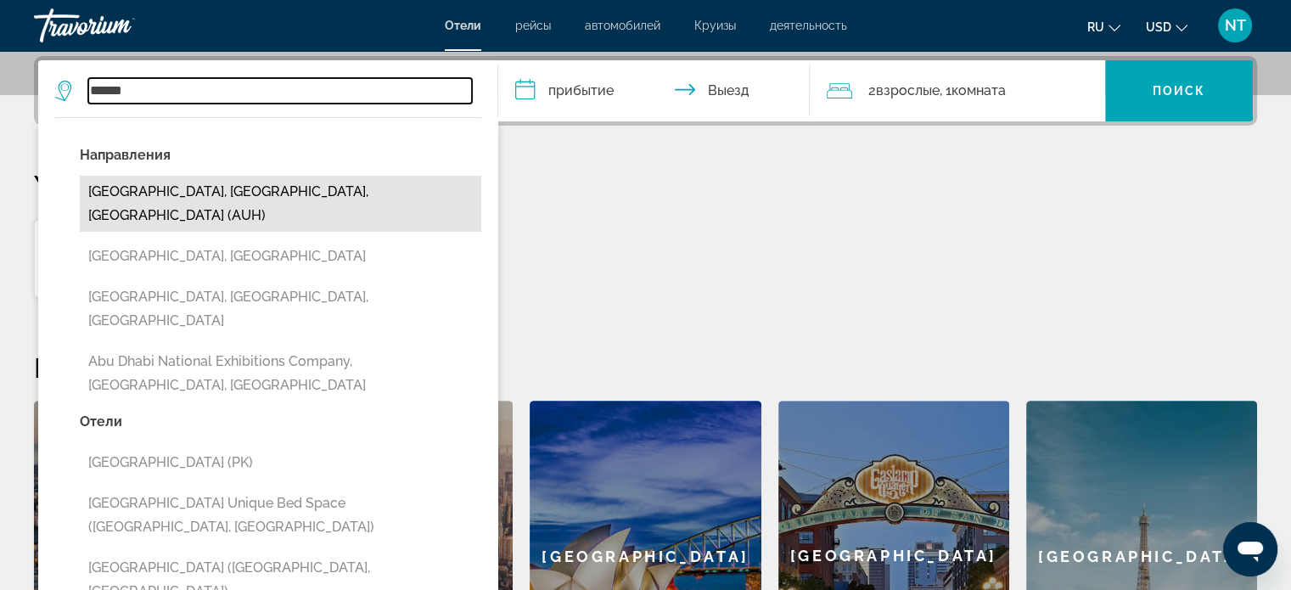
type input "**********"
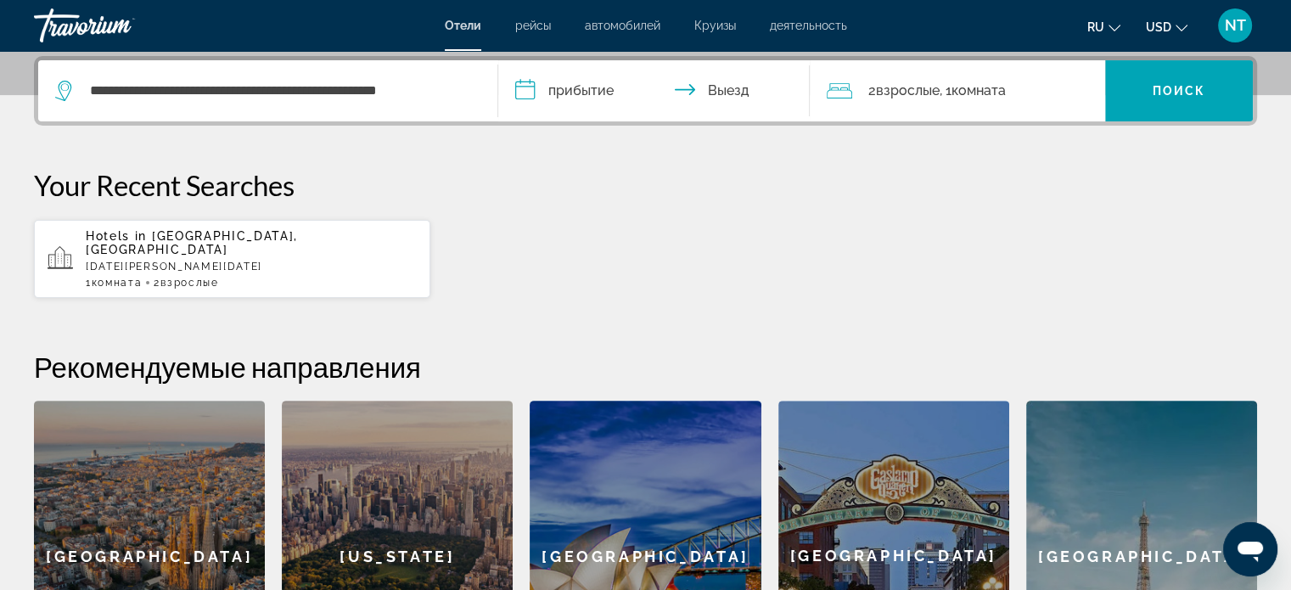
click at [592, 87] on input "**********" at bounding box center [657, 93] width 319 height 66
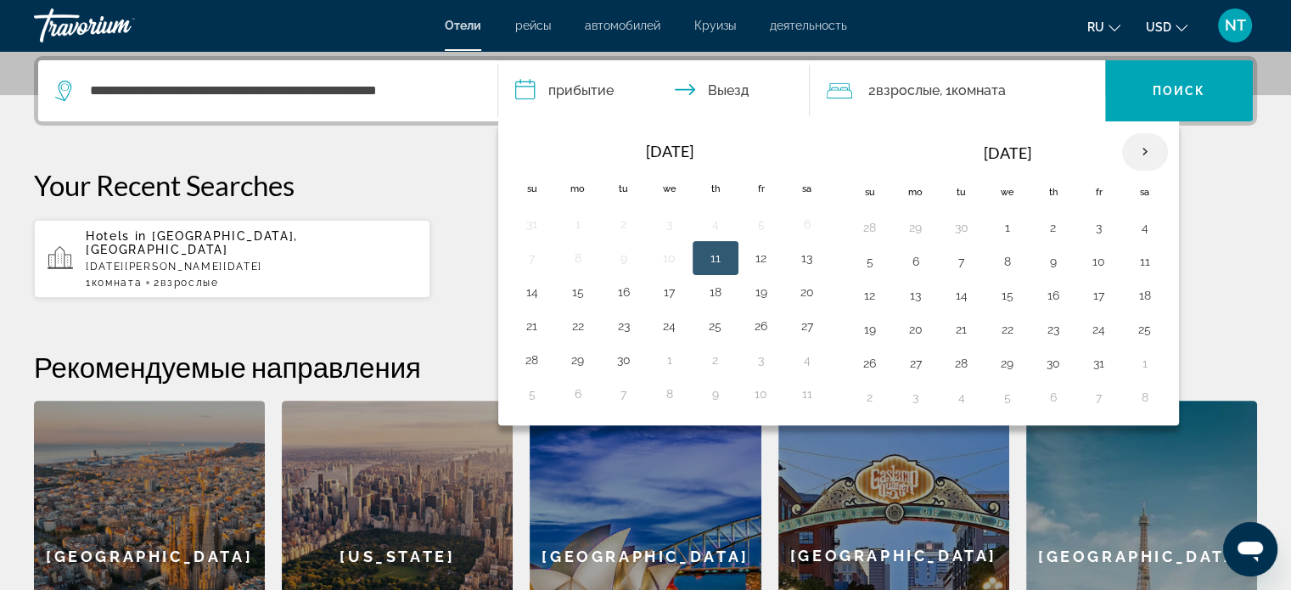
click at [1134, 145] on th "Next month" at bounding box center [1145, 151] width 46 height 37
click at [1135, 145] on th "Next month" at bounding box center [1145, 151] width 46 height 37
drag, startPoint x: 1139, startPoint y: 150, endPoint x: 1126, endPoint y: 150, distance: 12.7
click at [1138, 150] on th "Next month" at bounding box center [1145, 151] width 46 height 37
click at [869, 254] on button "4" at bounding box center [870, 262] width 27 height 24
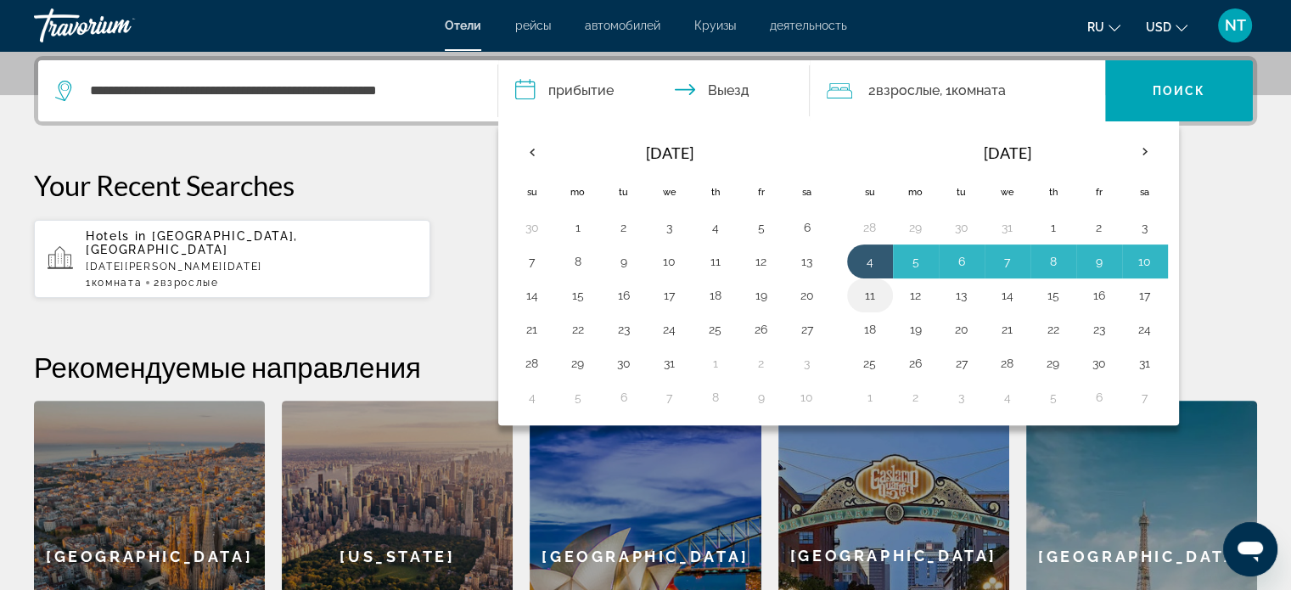
click at [869, 286] on button "11" at bounding box center [870, 296] width 27 height 24
type input "**********"
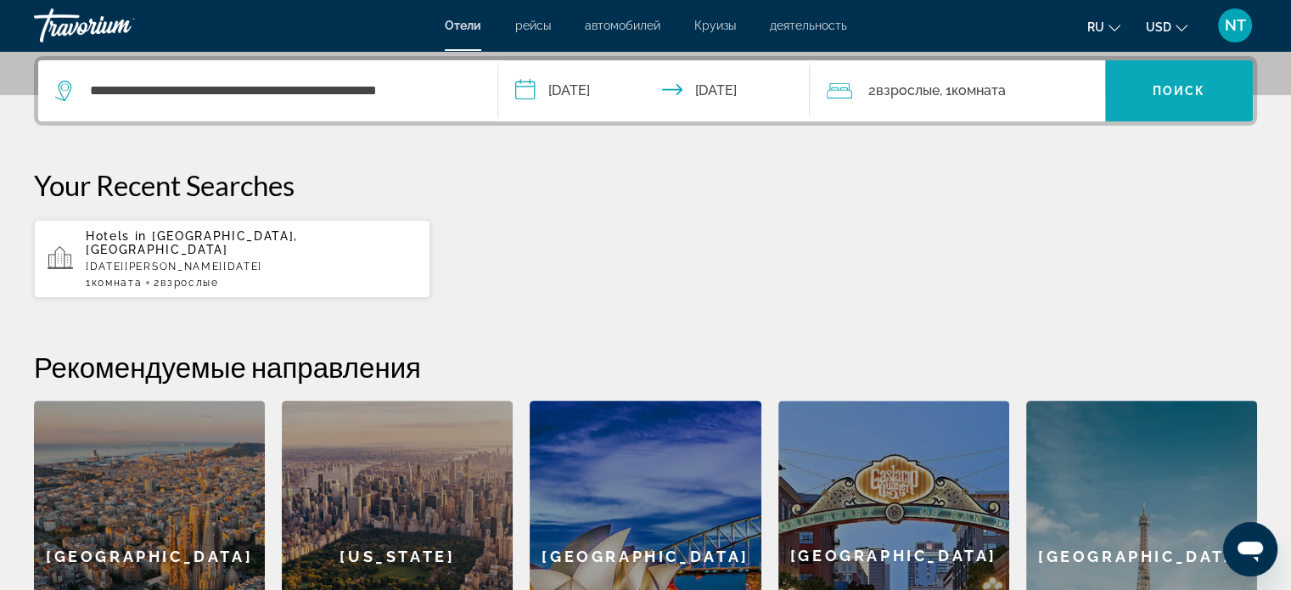
click at [1177, 88] on span "Поиск" at bounding box center [1179, 91] width 53 height 14
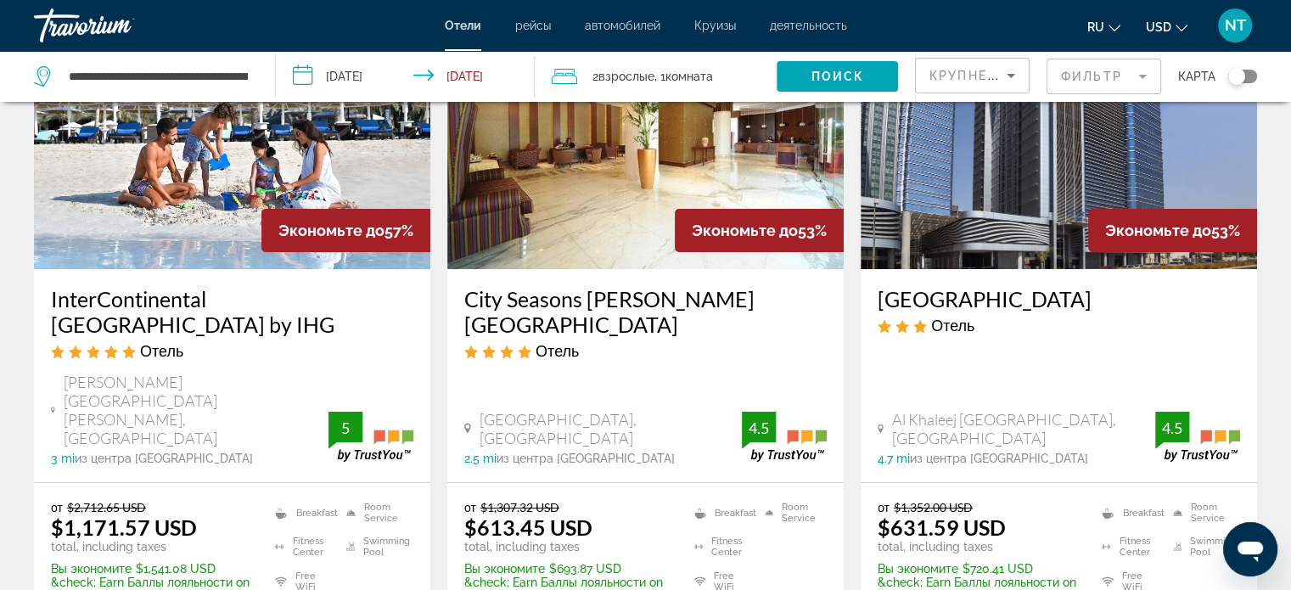
scroll to position [170, 0]
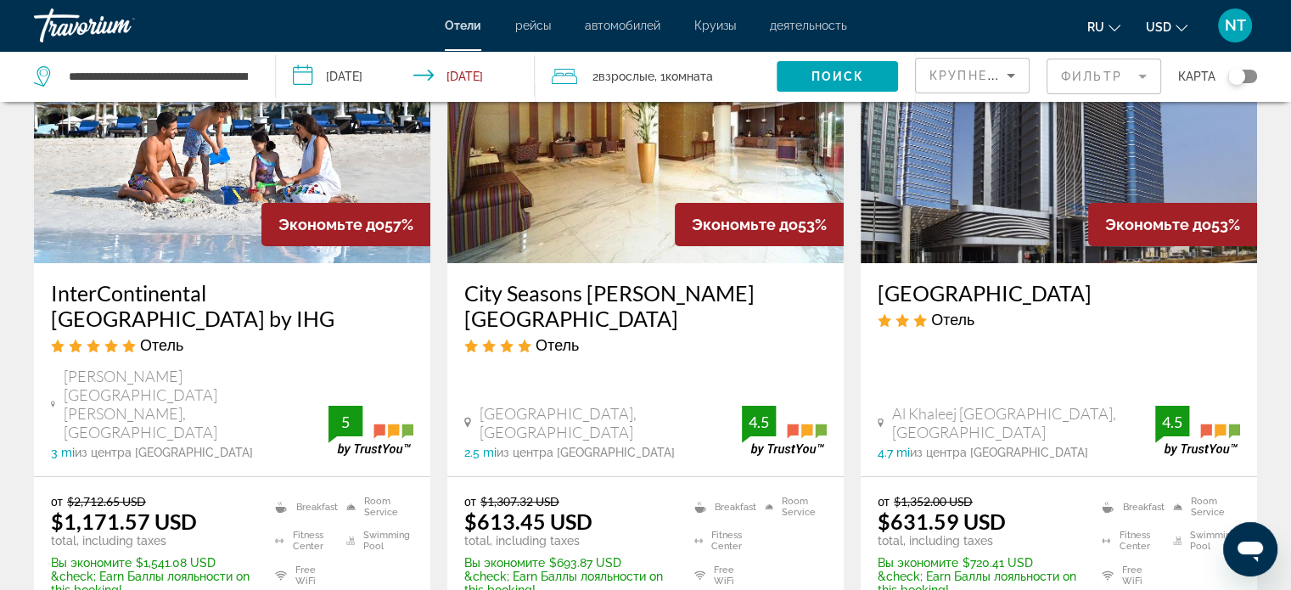
click at [216, 294] on h3 "InterContinental [GEOGRAPHIC_DATA] by IHG" at bounding box center [232, 305] width 362 height 51
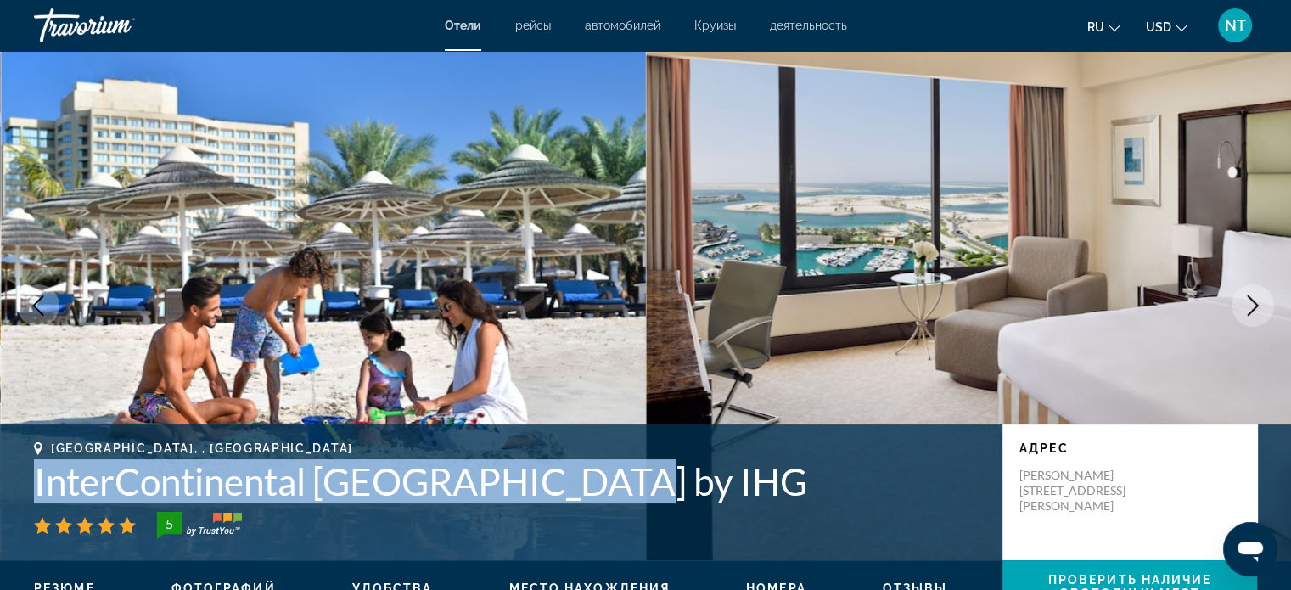
drag, startPoint x: 610, startPoint y: 480, endPoint x: 37, endPoint y: 478, distance: 573.9
click at [37, 478] on h1 "InterContinental [GEOGRAPHIC_DATA] by IHG" at bounding box center [510, 481] width 952 height 44
copy h1 "InterContinental [GEOGRAPHIC_DATA] by IHG"
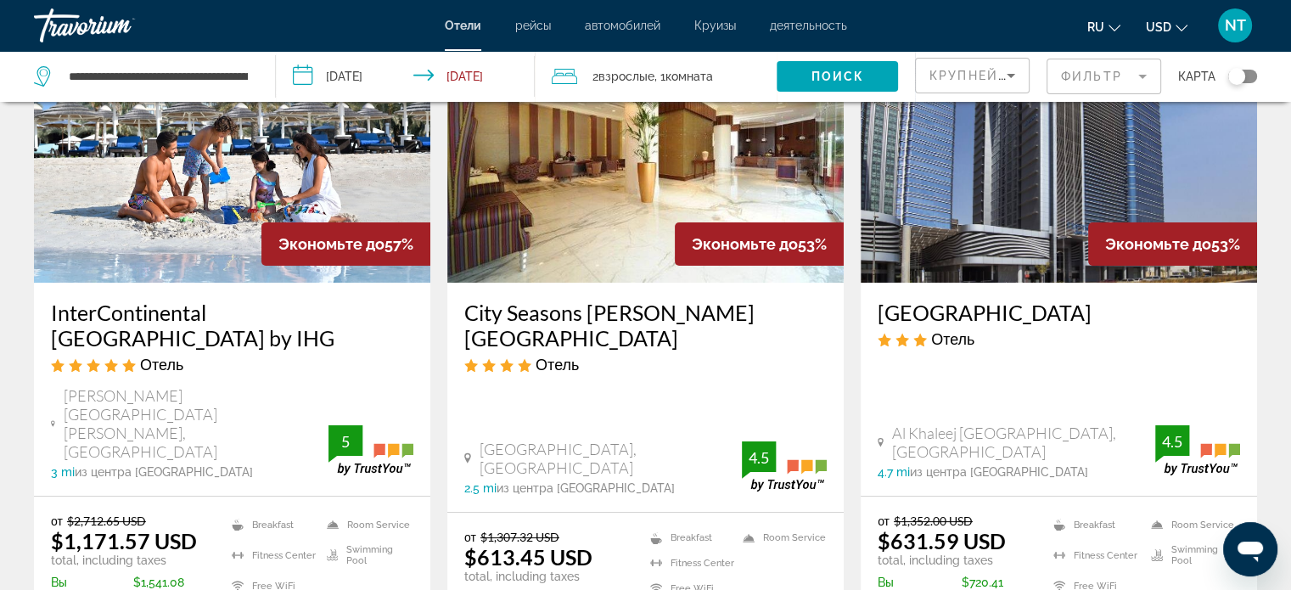
scroll to position [170, 0]
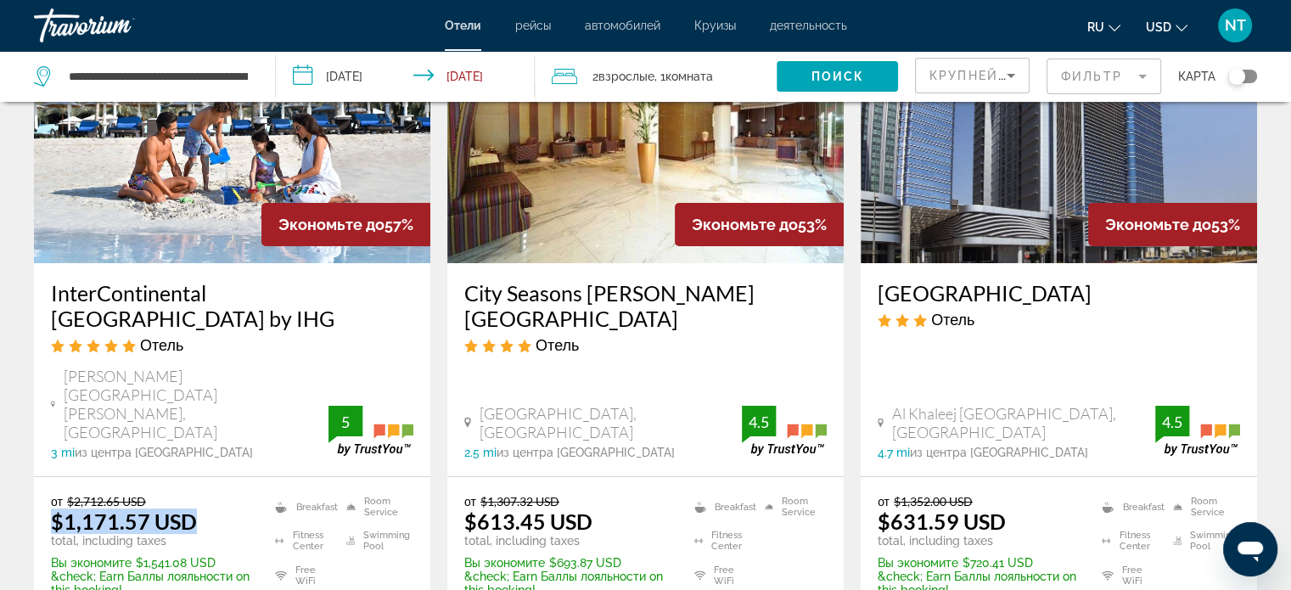
drag, startPoint x: 199, startPoint y: 460, endPoint x: 48, endPoint y: 458, distance: 151.1
click at [48, 477] on div "от $2,712.65 USD $1,171.57 USD total, including taxes Вы экономите $1,541.08 US…" at bounding box center [232, 569] width 396 height 184
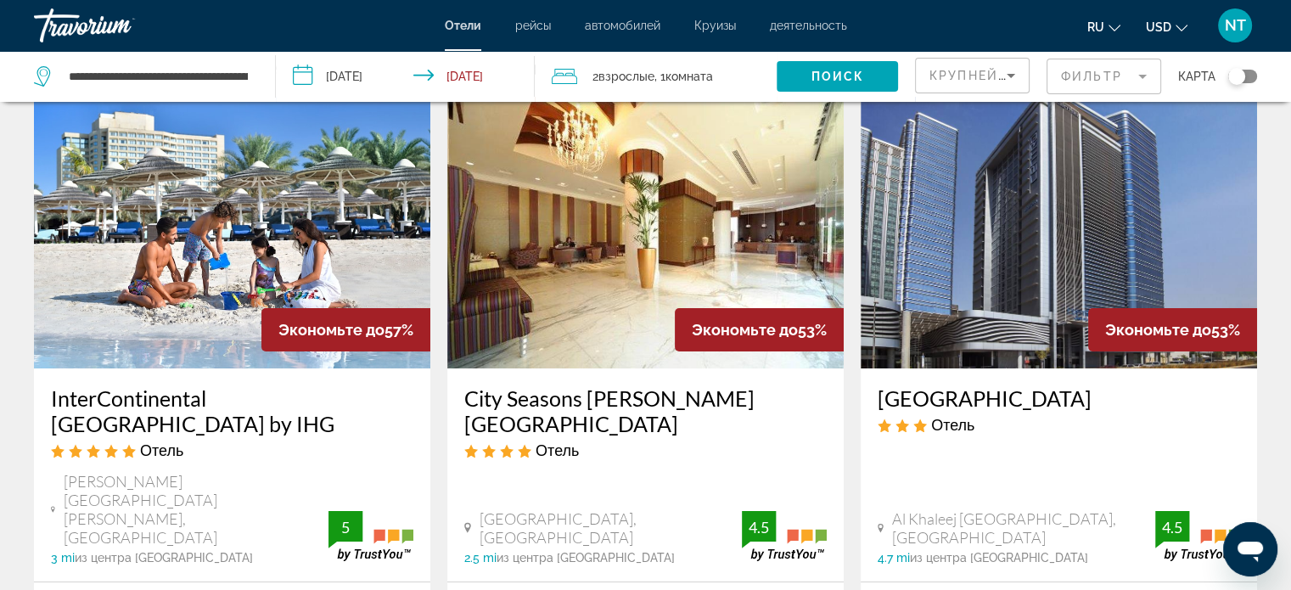
scroll to position [24, 0]
